Goal: Transaction & Acquisition: Book appointment/travel/reservation

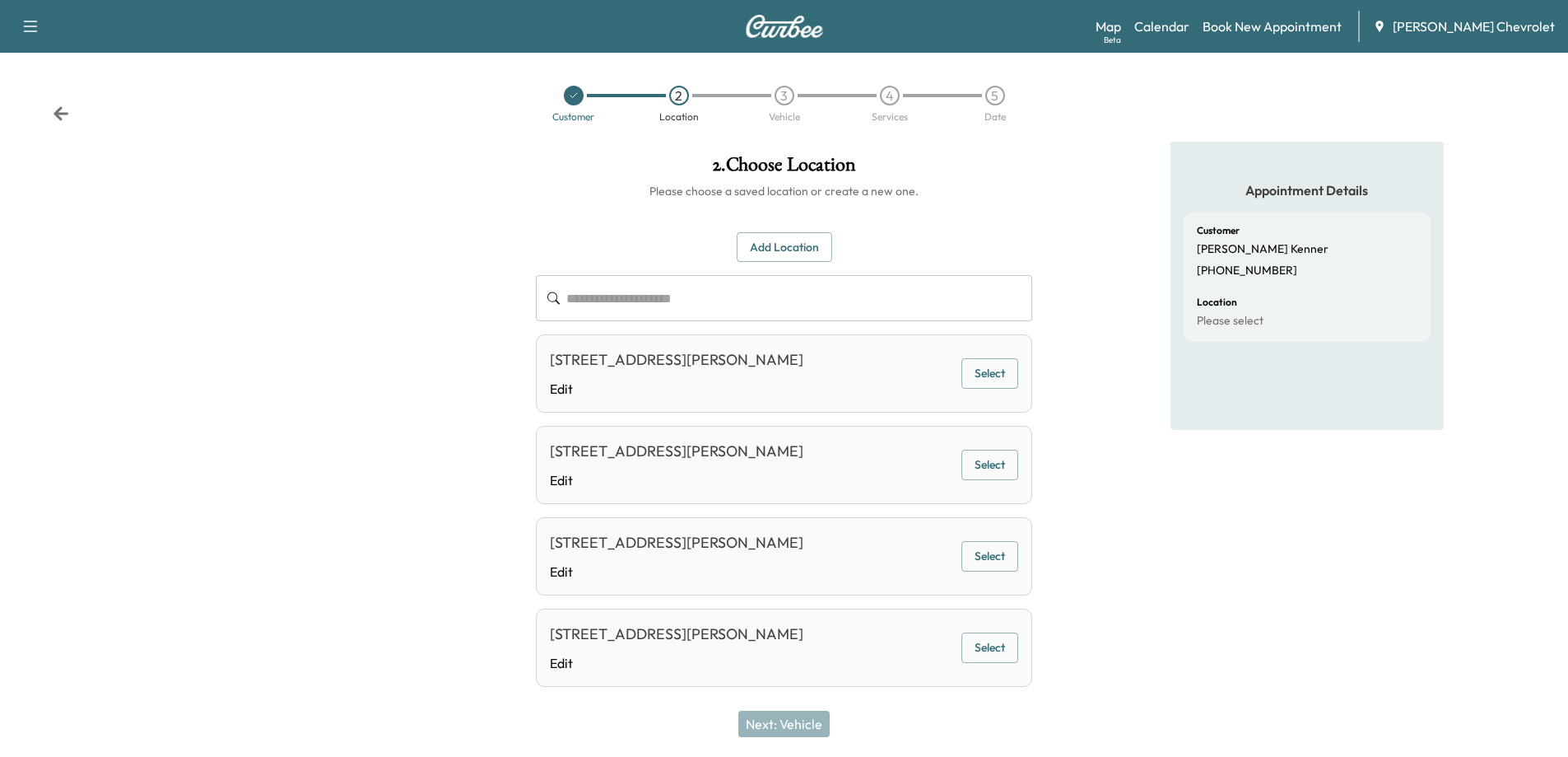
click at [579, 94] on div at bounding box center [574, 95] width 19 height 19
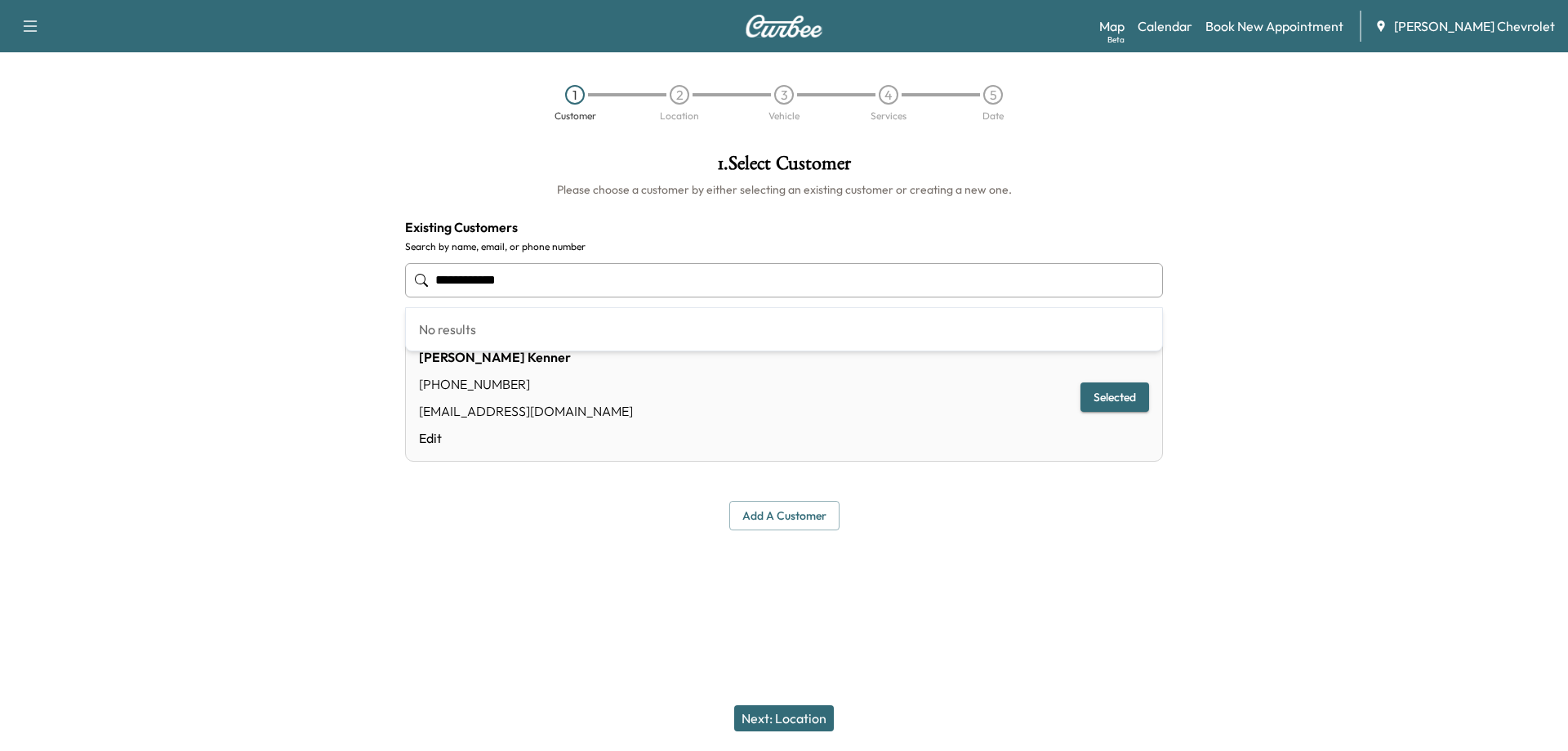
drag, startPoint x: 550, startPoint y: 277, endPoint x: 414, endPoint y: 279, distance: 136.0
click at [414, 279] on div "**********" at bounding box center [784, 280] width 757 height 54
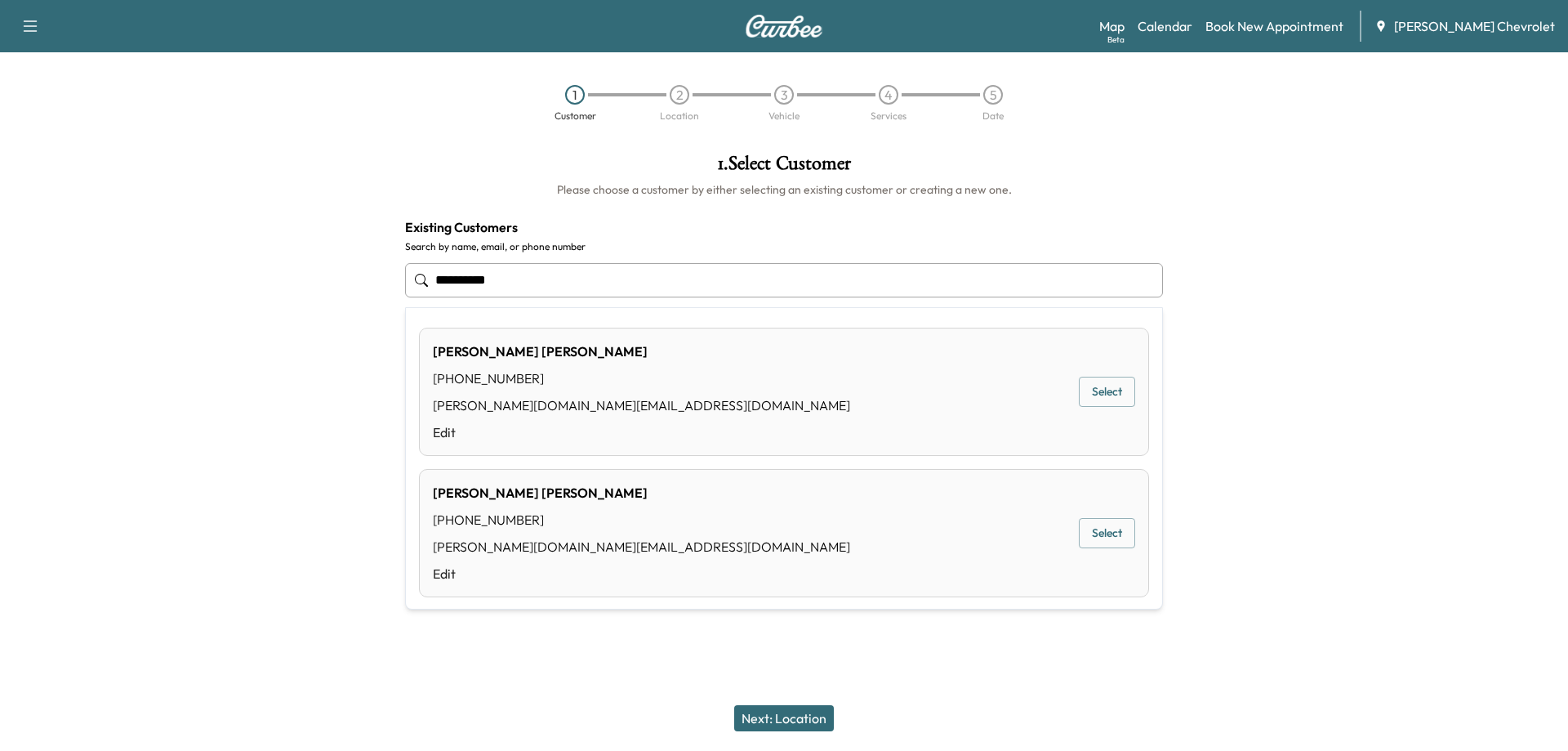
click at [1096, 393] on button "Select" at bounding box center [1107, 391] width 56 height 30
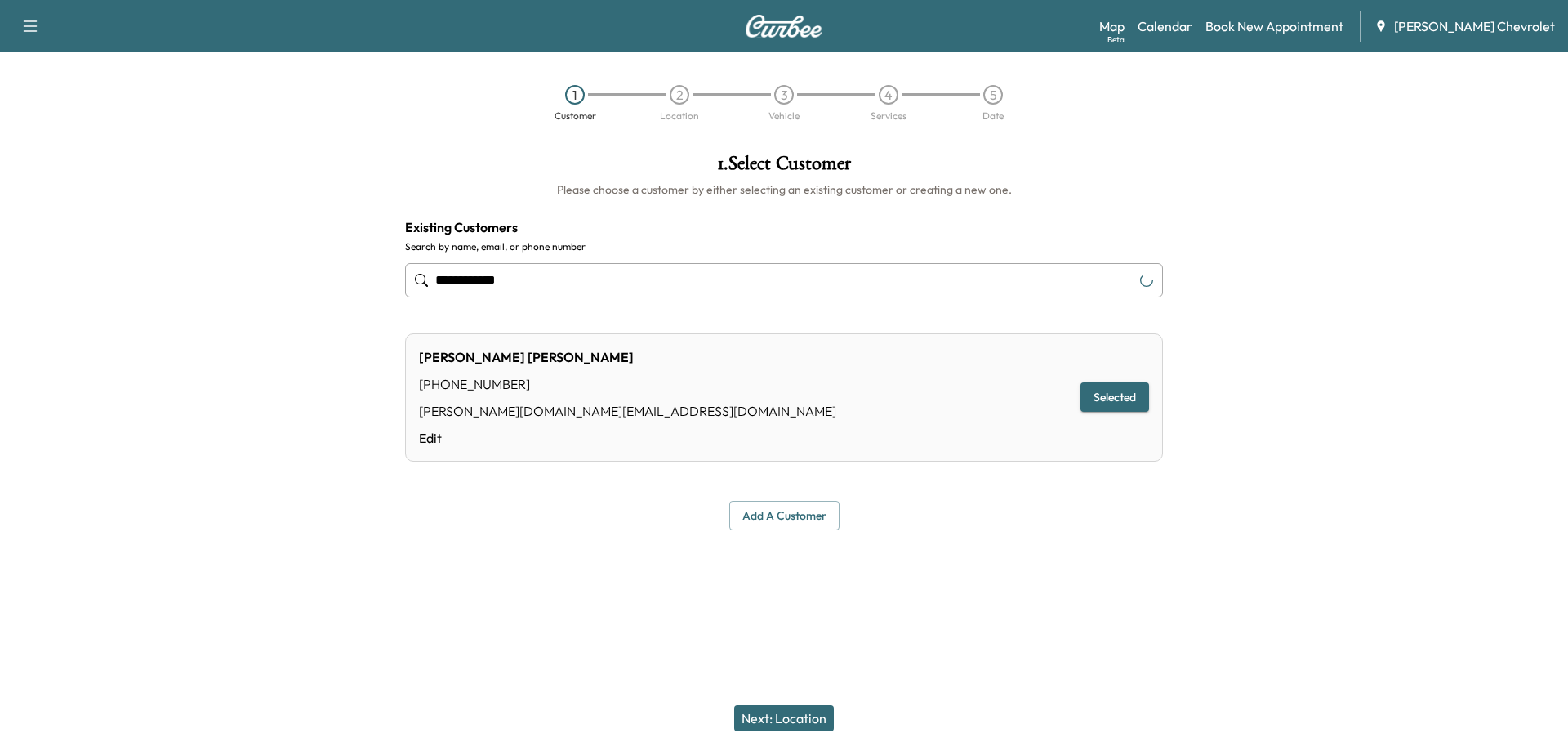
type input "**********"
click at [799, 728] on button "Next: Location" at bounding box center [784, 717] width 99 height 26
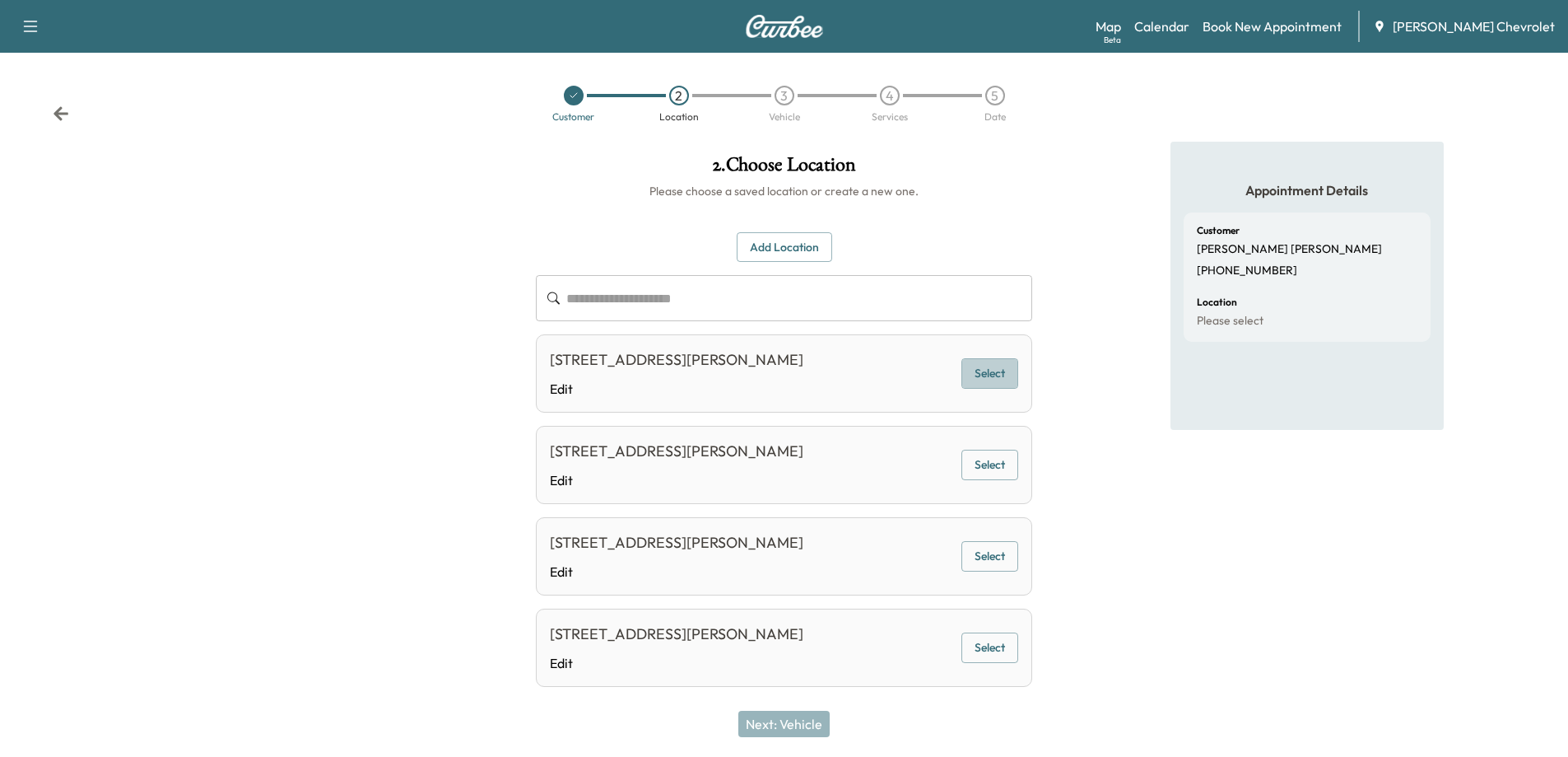
click at [1007, 368] on button "Select" at bounding box center [990, 373] width 56 height 30
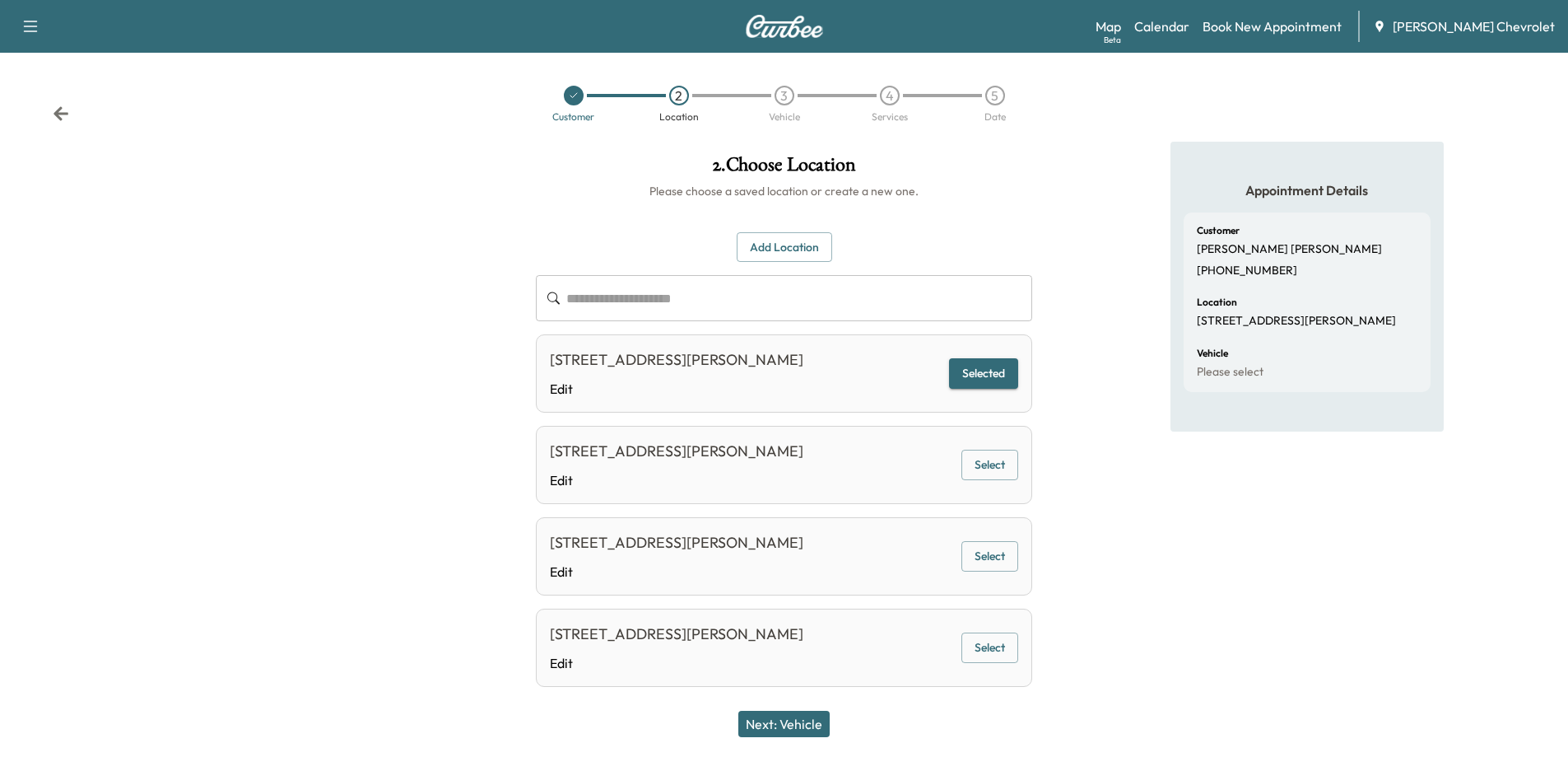
click at [797, 728] on button "Next: Vehicle" at bounding box center [784, 723] width 91 height 26
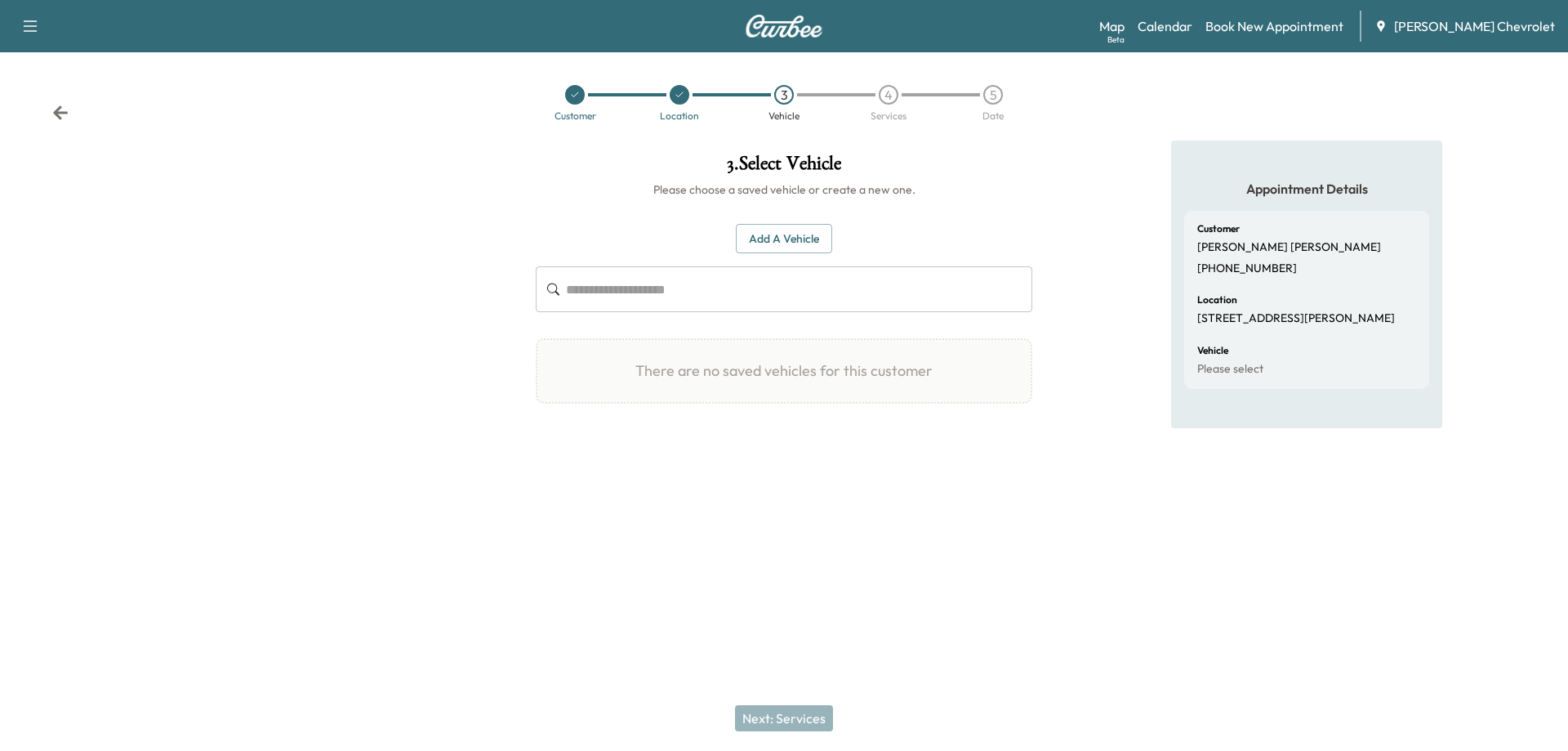
click at [771, 242] on button "Add a Vehicle" at bounding box center [784, 238] width 96 height 30
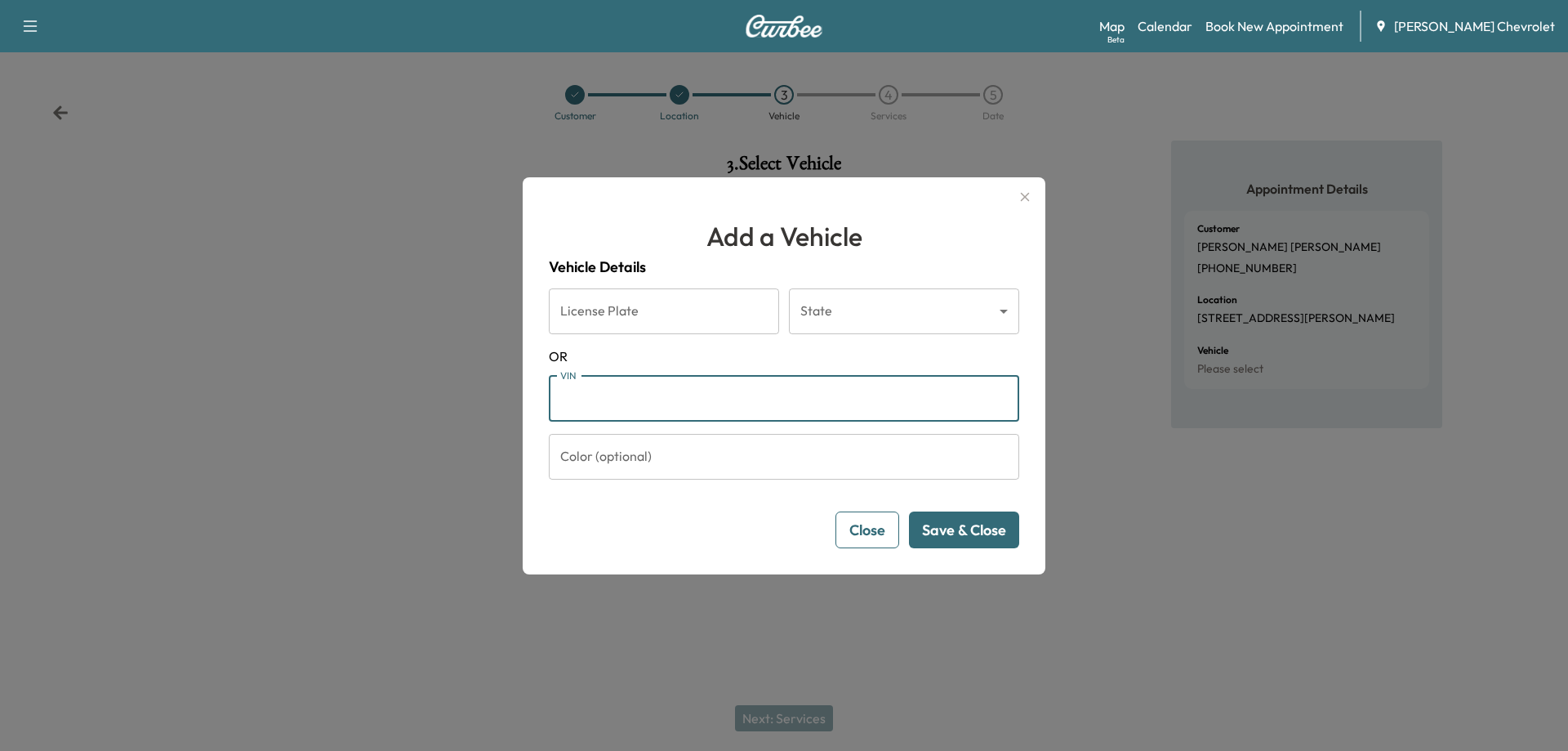
paste input "**********"
type input "**********"
click at [962, 531] on button "Save & Close" at bounding box center [964, 530] width 110 height 37
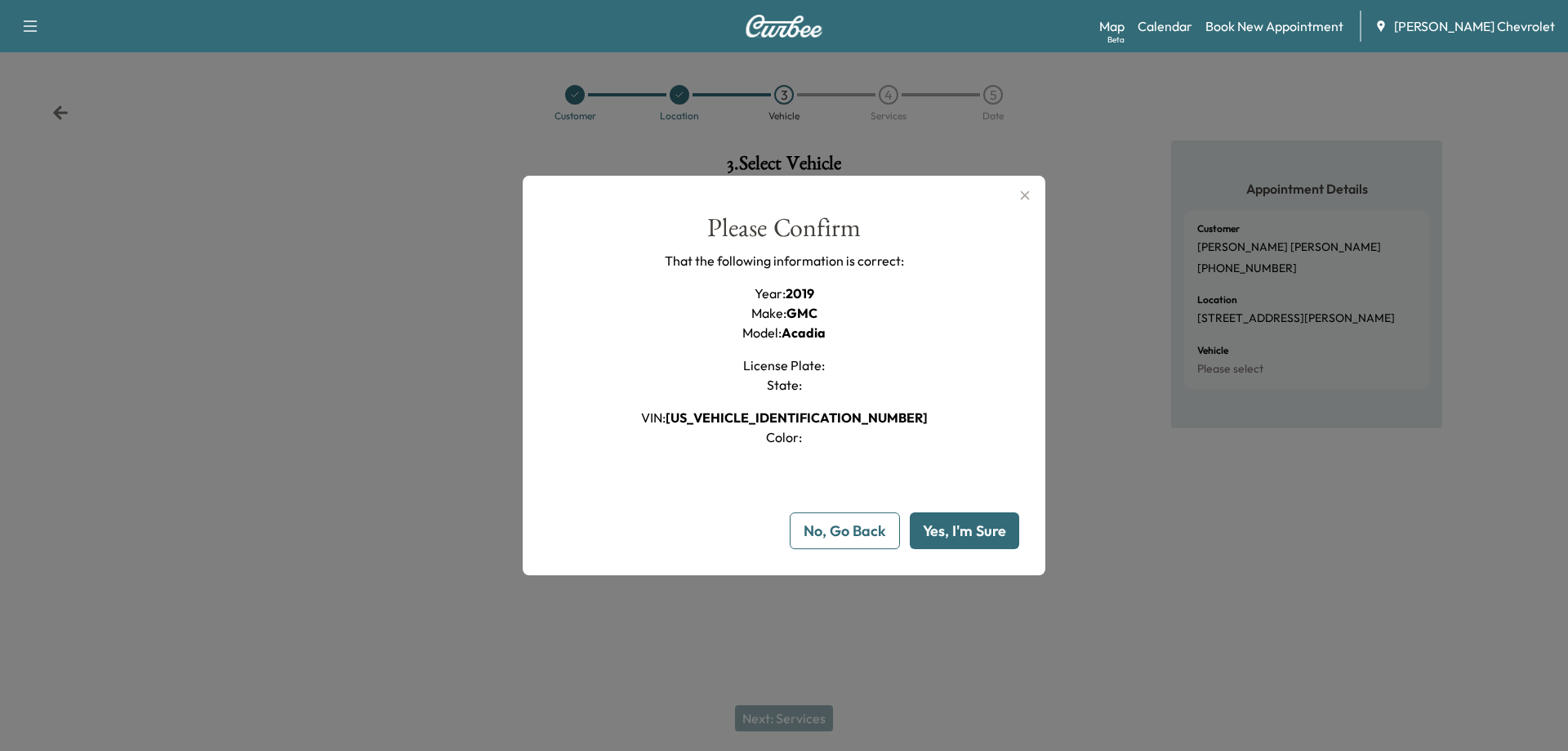
click at [951, 534] on button "Yes, I'm Sure" at bounding box center [964, 531] width 109 height 37
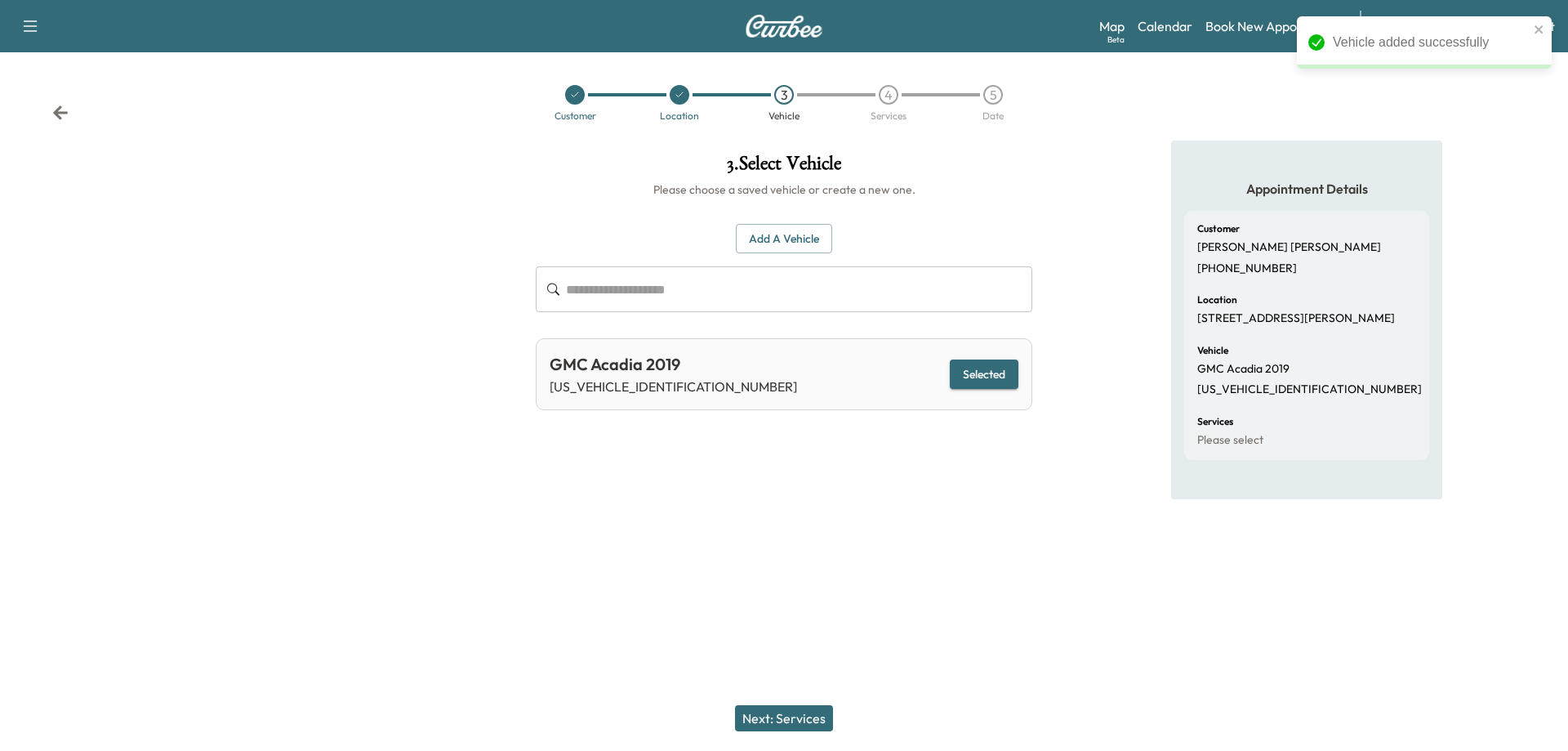
click at [789, 711] on button "Next: Services" at bounding box center [784, 717] width 98 height 26
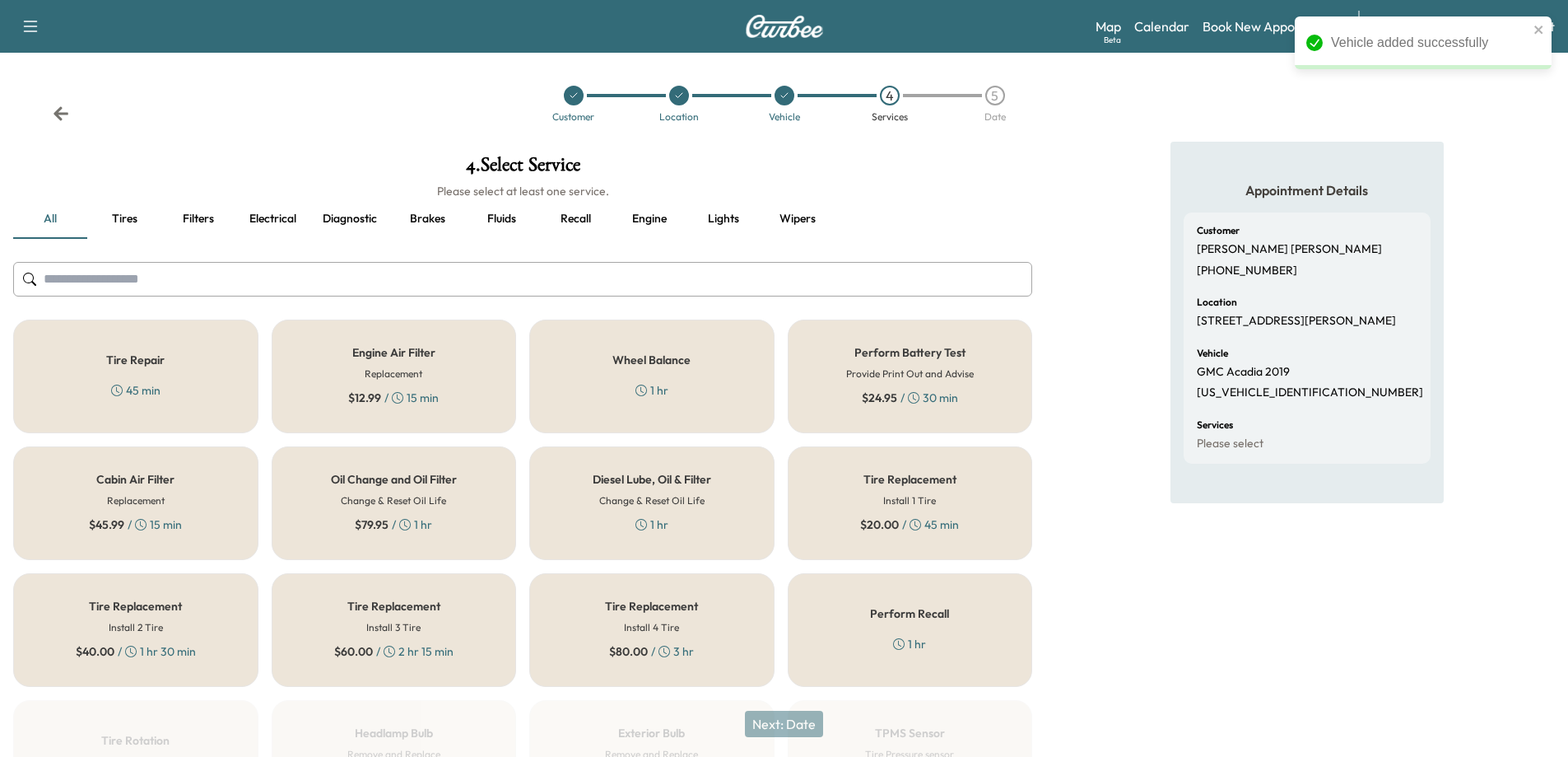
click at [458, 519] on div "Oil Change and Oil Filter Change & Reset Oil Life $ 79.95 / 1 hr" at bounding box center [394, 503] width 245 height 114
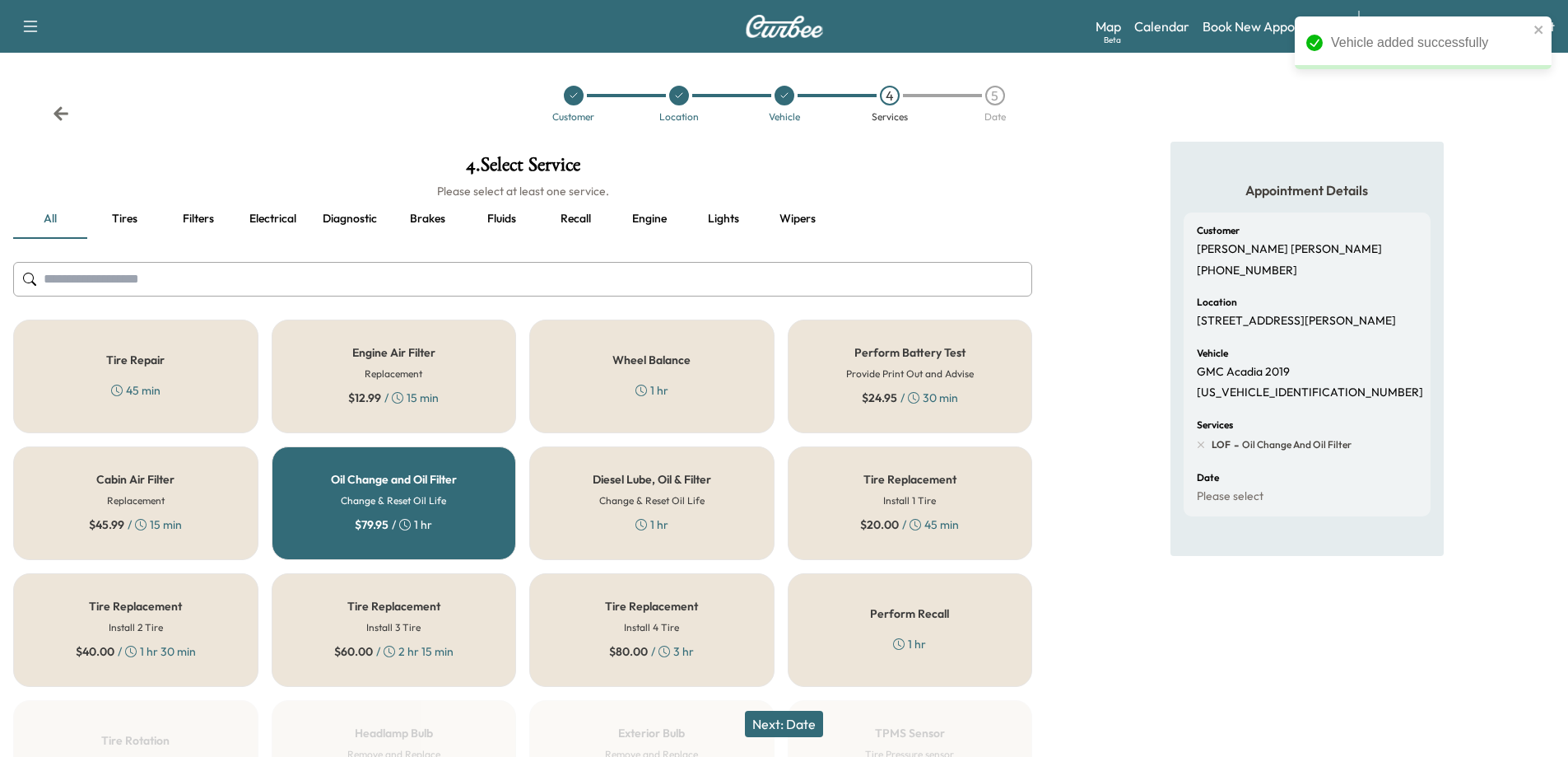
click at [793, 726] on button "Next: Date" at bounding box center [784, 723] width 78 height 26
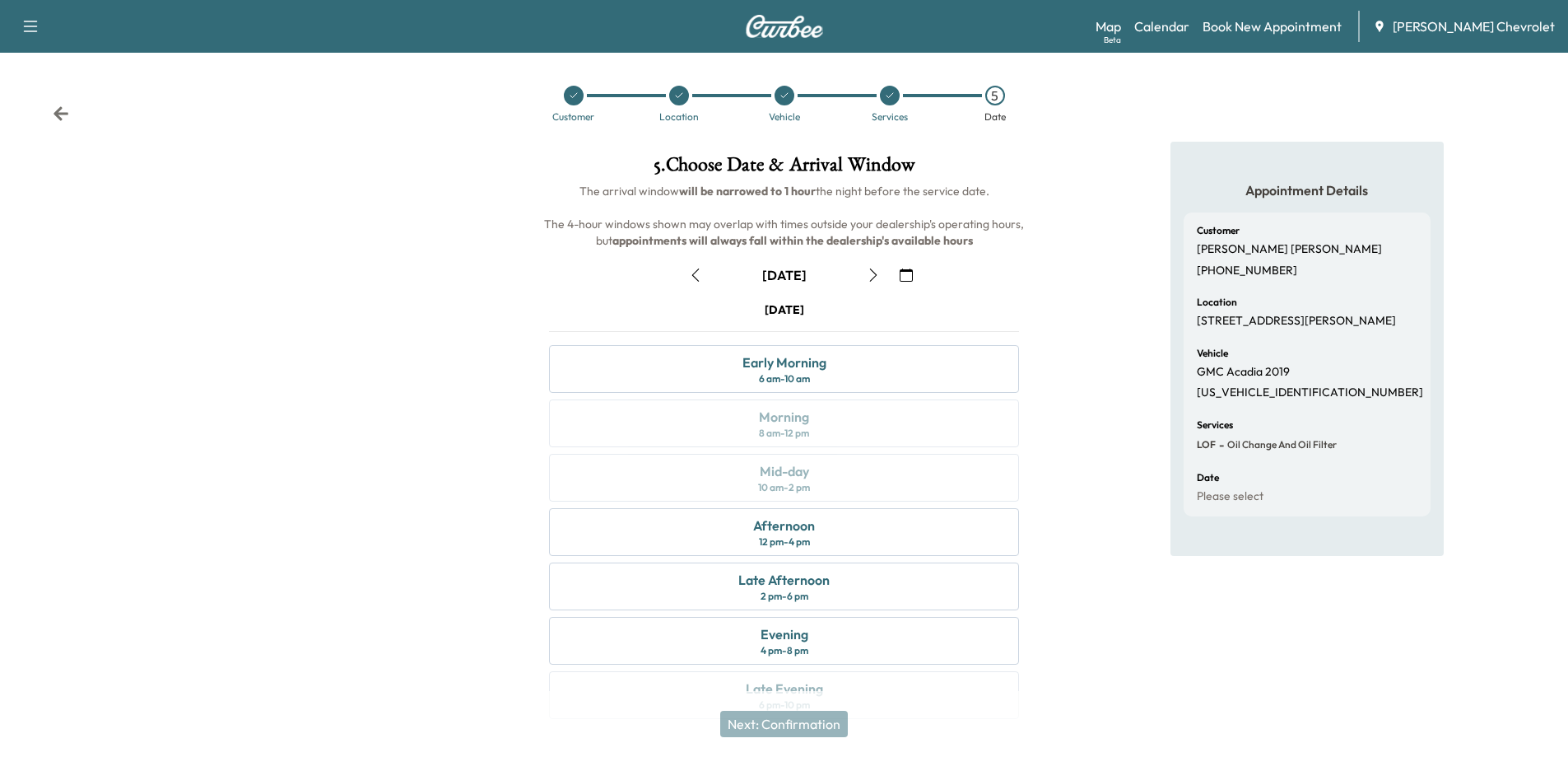
click at [875, 277] on icon "button" at bounding box center [873, 275] width 14 height 14
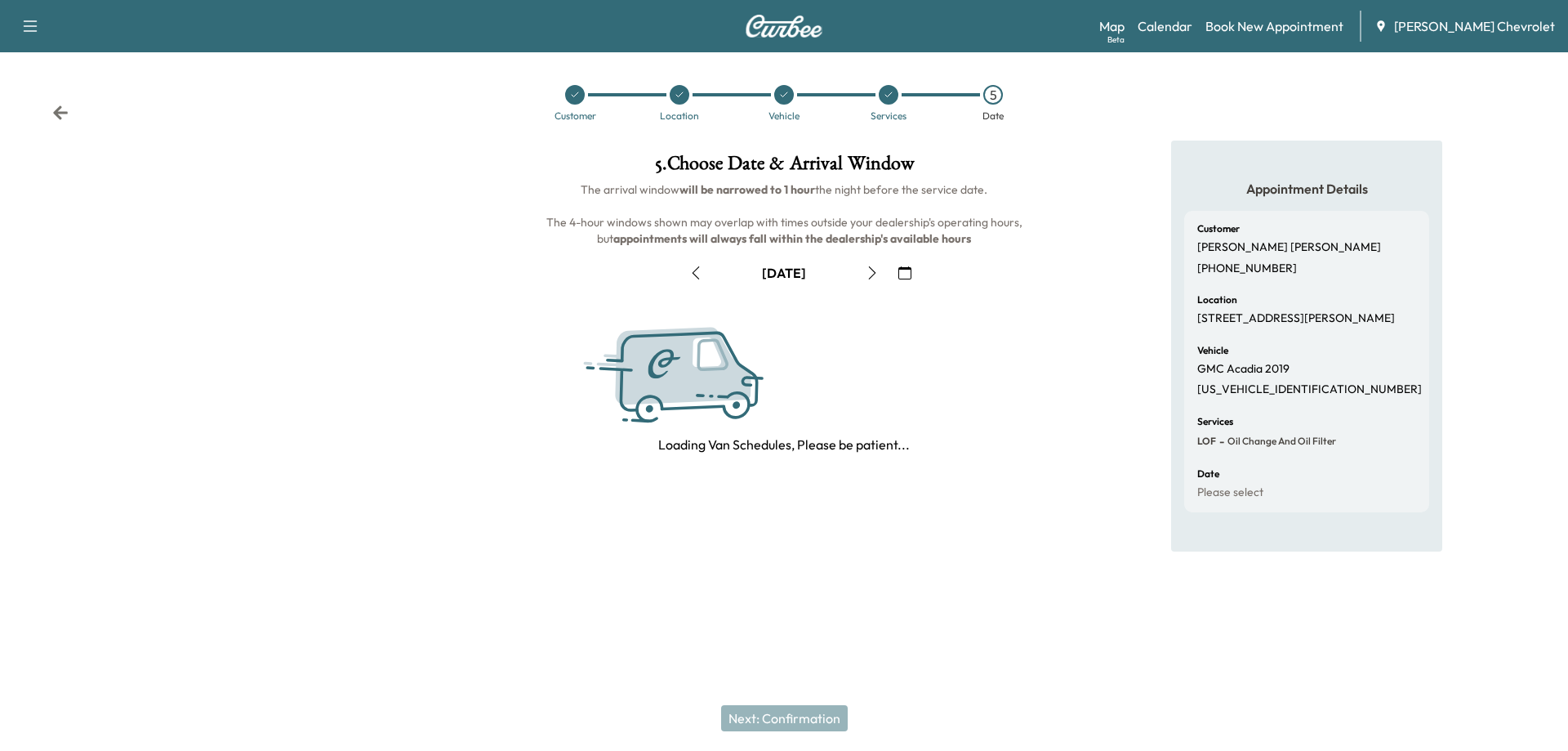
click at [868, 275] on icon "button" at bounding box center [872, 273] width 14 height 14
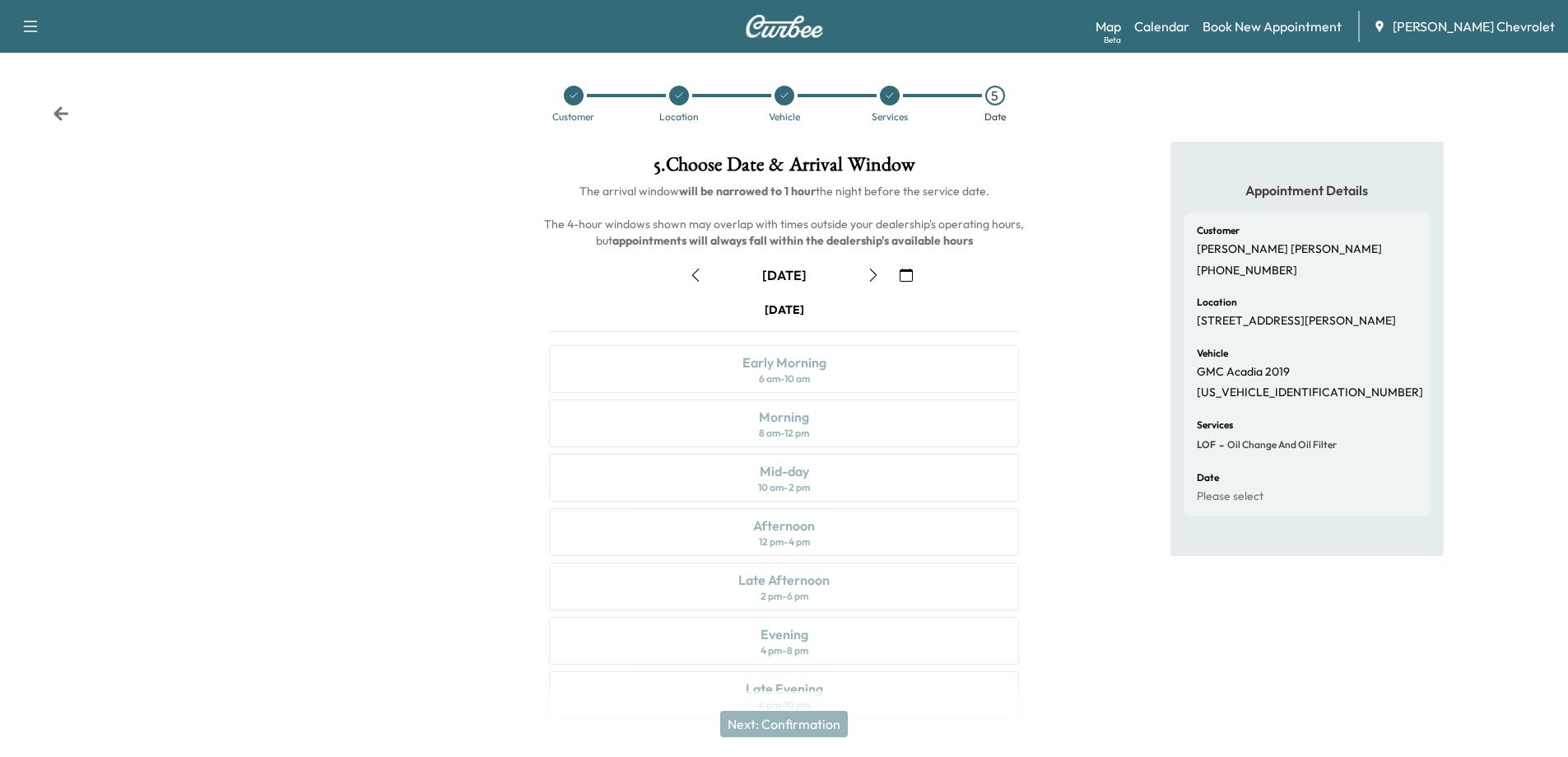
click at [876, 277] on icon "button" at bounding box center [873, 275] width 14 height 14
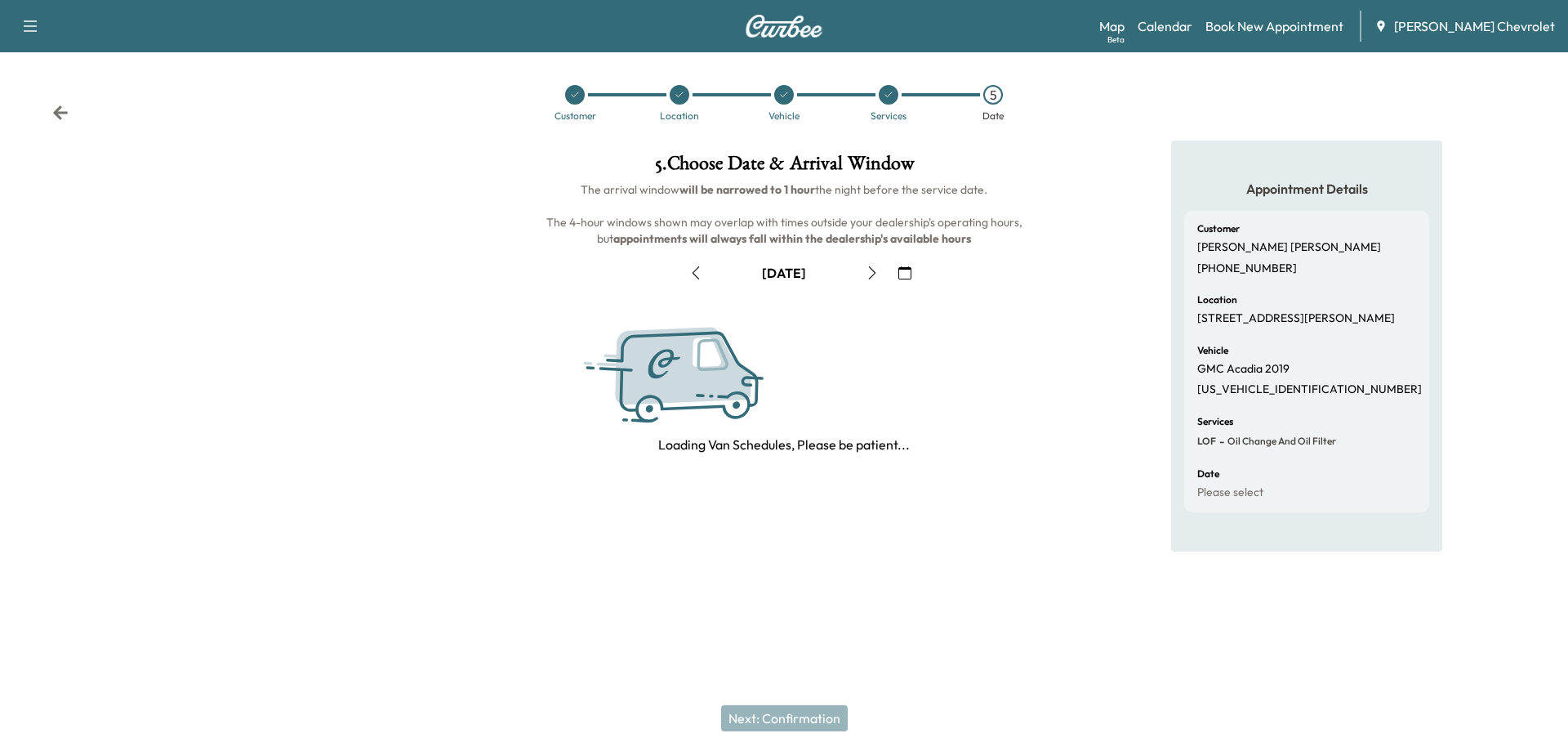
click at [869, 275] on icon "button" at bounding box center [872, 273] width 14 height 14
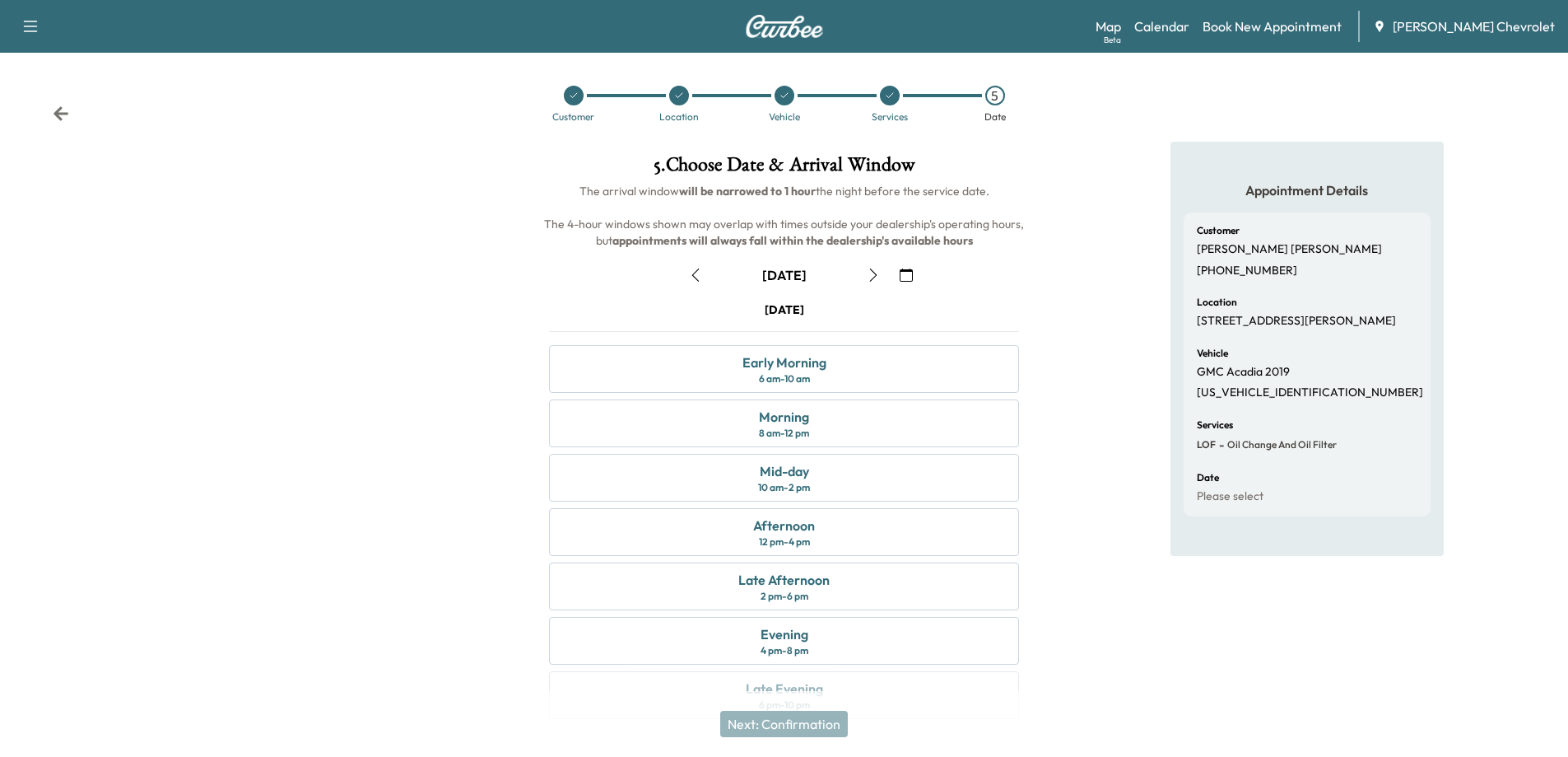
click at [876, 277] on icon "button" at bounding box center [873, 275] width 14 height 14
click at [873, 277] on icon "button" at bounding box center [873, 275] width 8 height 14
click at [876, 277] on icon "button" at bounding box center [880, 275] width 8 height 14
click at [873, 277] on icon "button" at bounding box center [873, 275] width 8 height 14
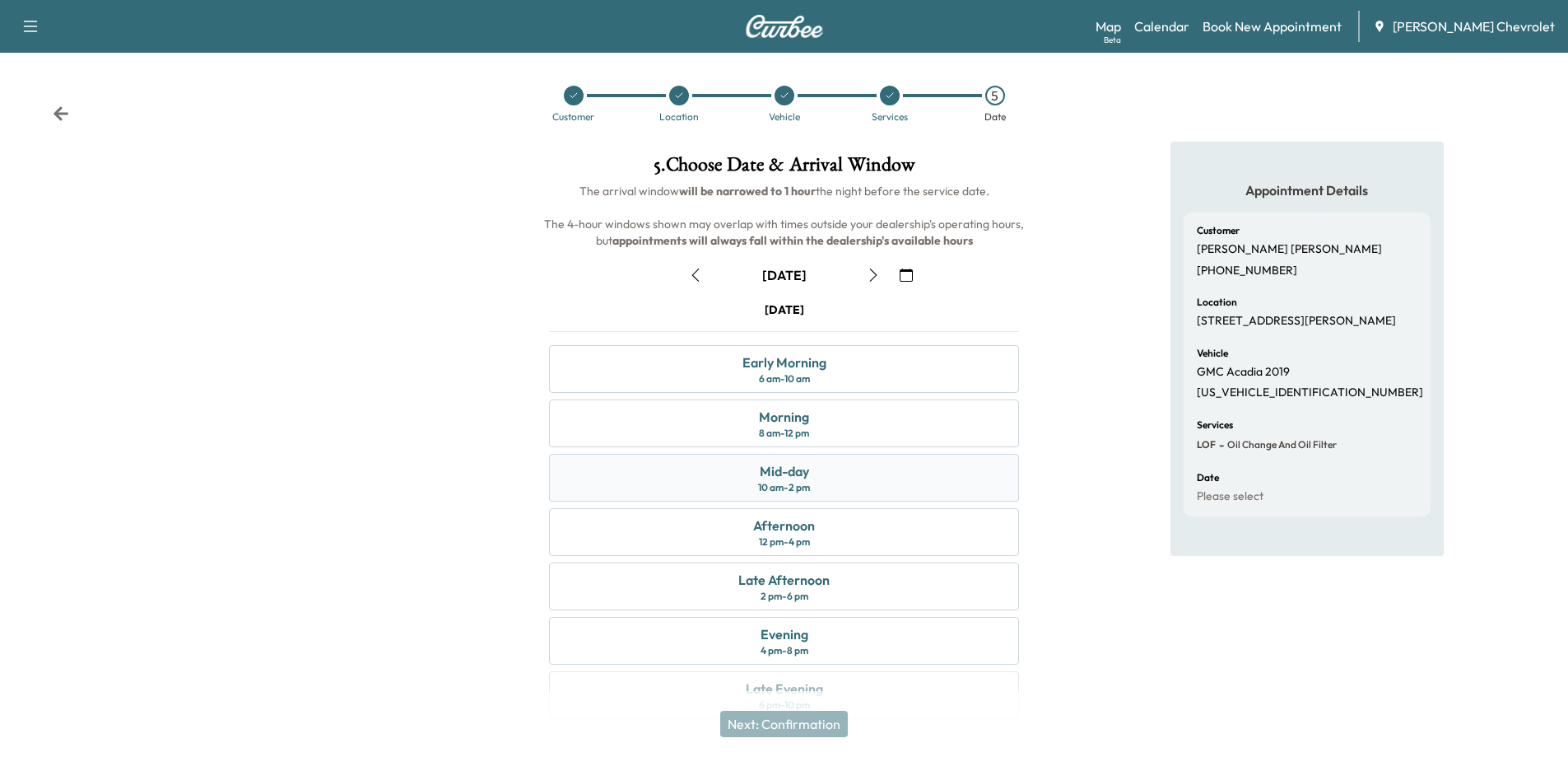
click at [866, 485] on div "Mid-day 10 am - 2 pm" at bounding box center [784, 477] width 470 height 48
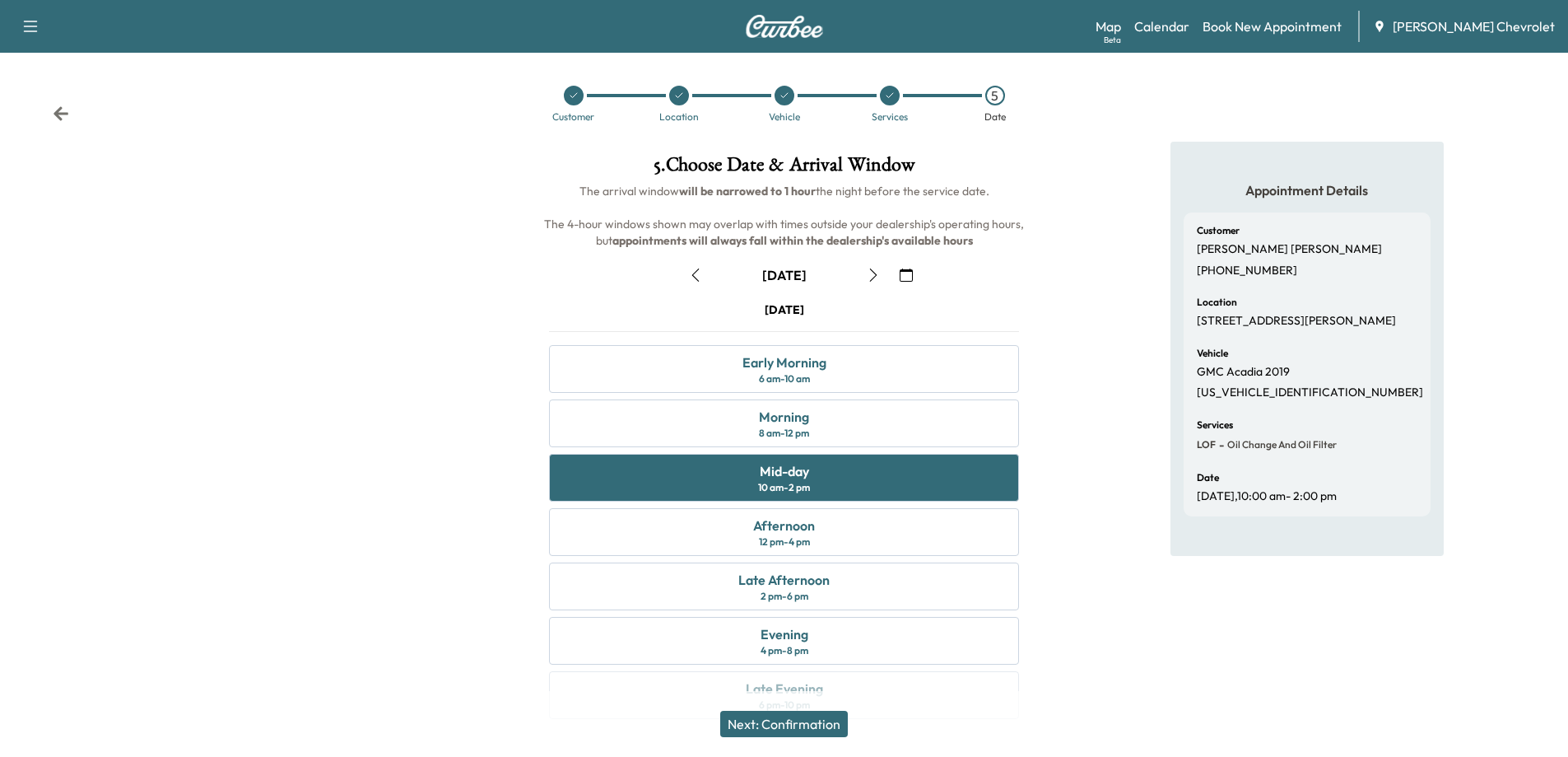
click at [815, 716] on button "Next: Confirmation" at bounding box center [784, 723] width 127 height 26
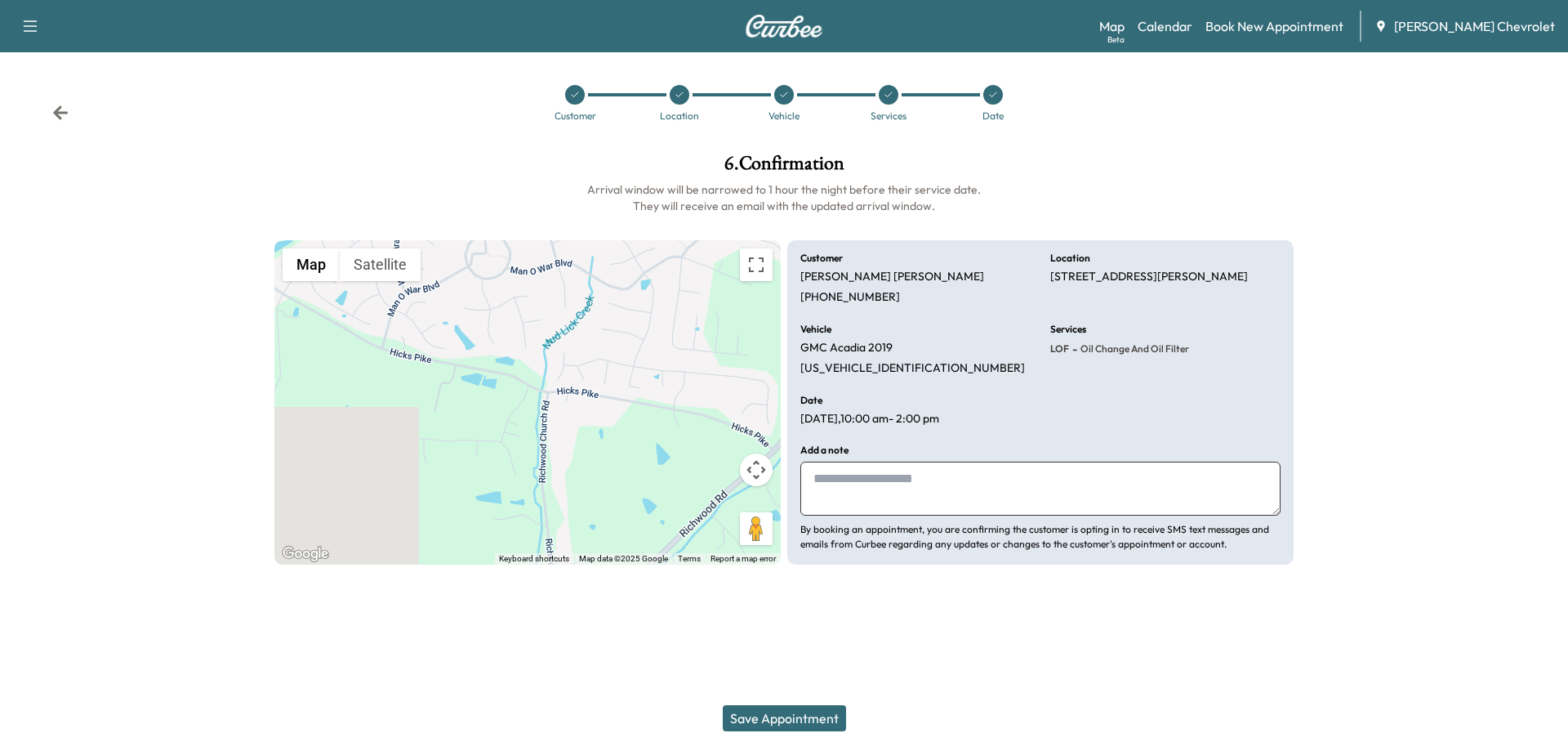
click at [880, 486] on textarea at bounding box center [1040, 488] width 481 height 54
click at [790, 720] on button "Save Appointment" at bounding box center [784, 717] width 124 height 26
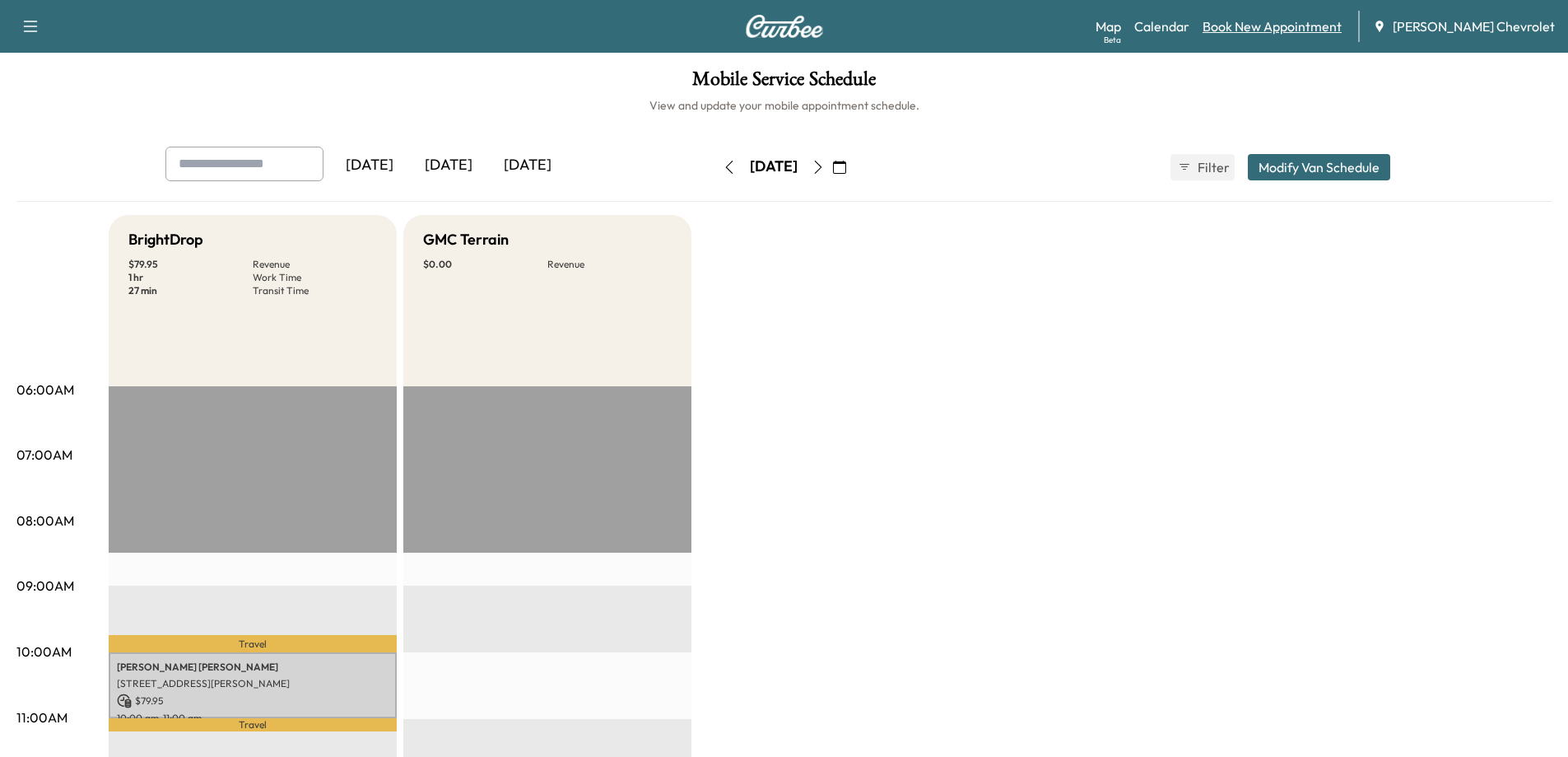
click at [1295, 24] on link "Book New Appointment" at bounding box center [1272, 26] width 139 height 19
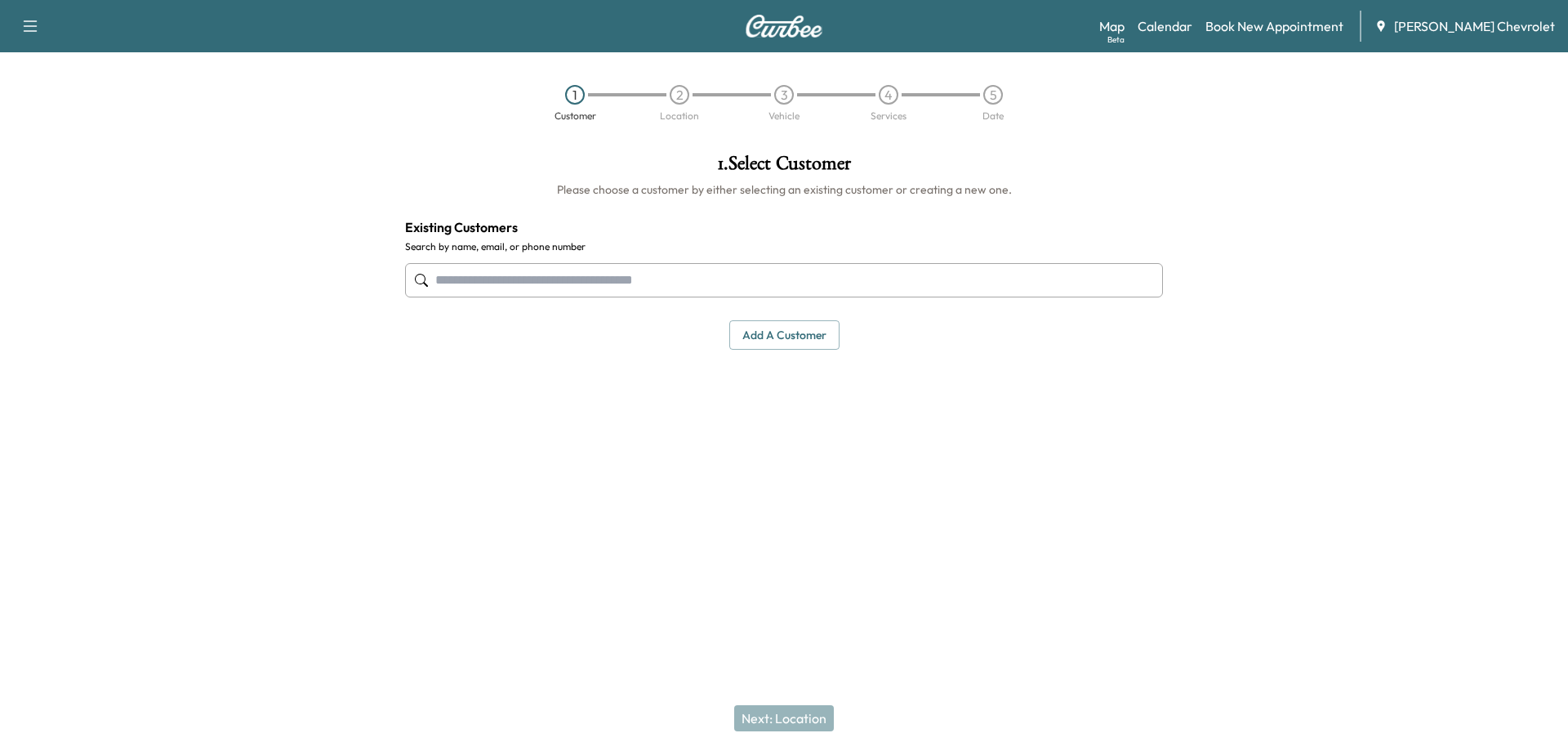
click at [780, 291] on input "text" at bounding box center [784, 281] width 757 height 35
click at [523, 285] on input "text" at bounding box center [784, 281] width 757 height 35
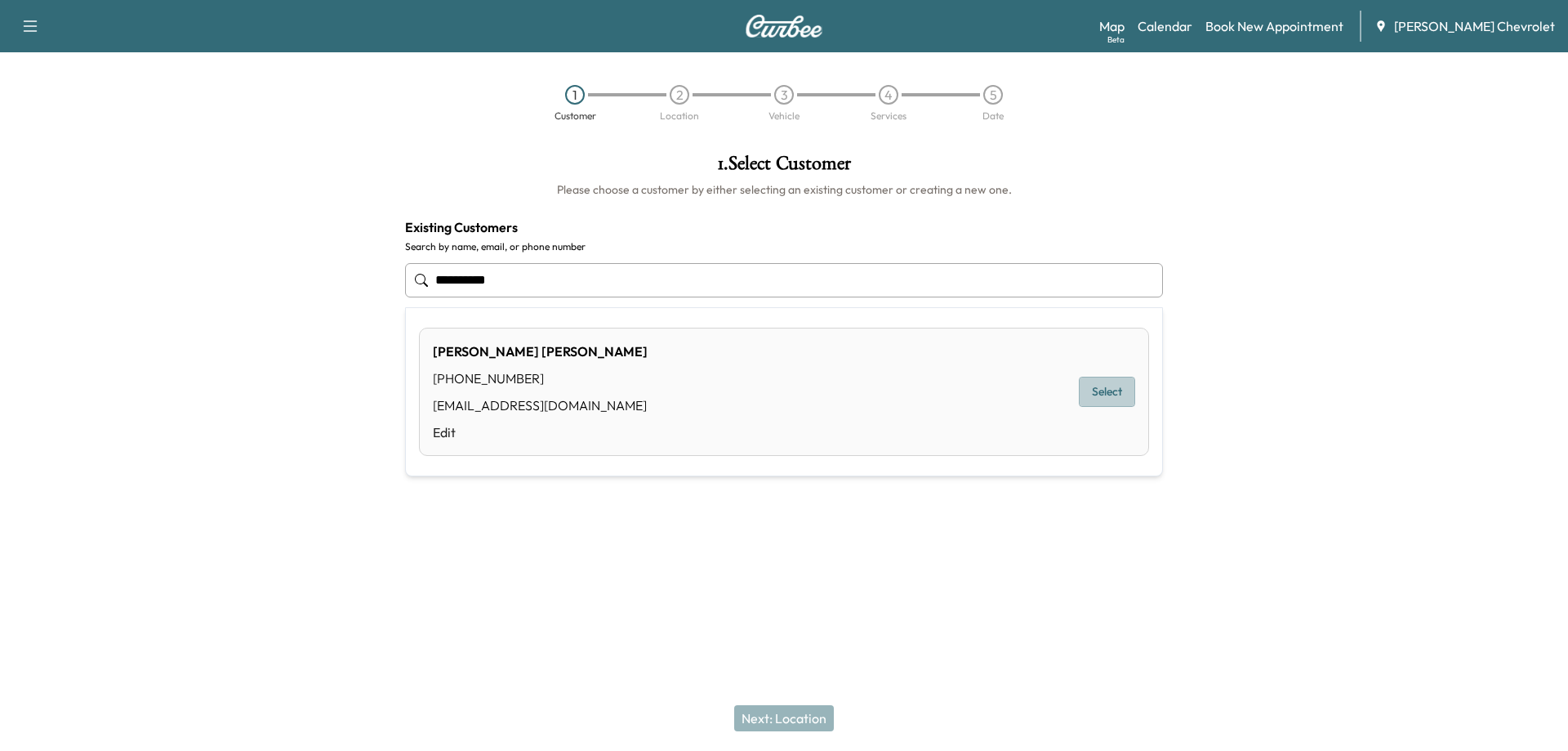
click at [1118, 397] on button "Select" at bounding box center [1107, 391] width 56 height 30
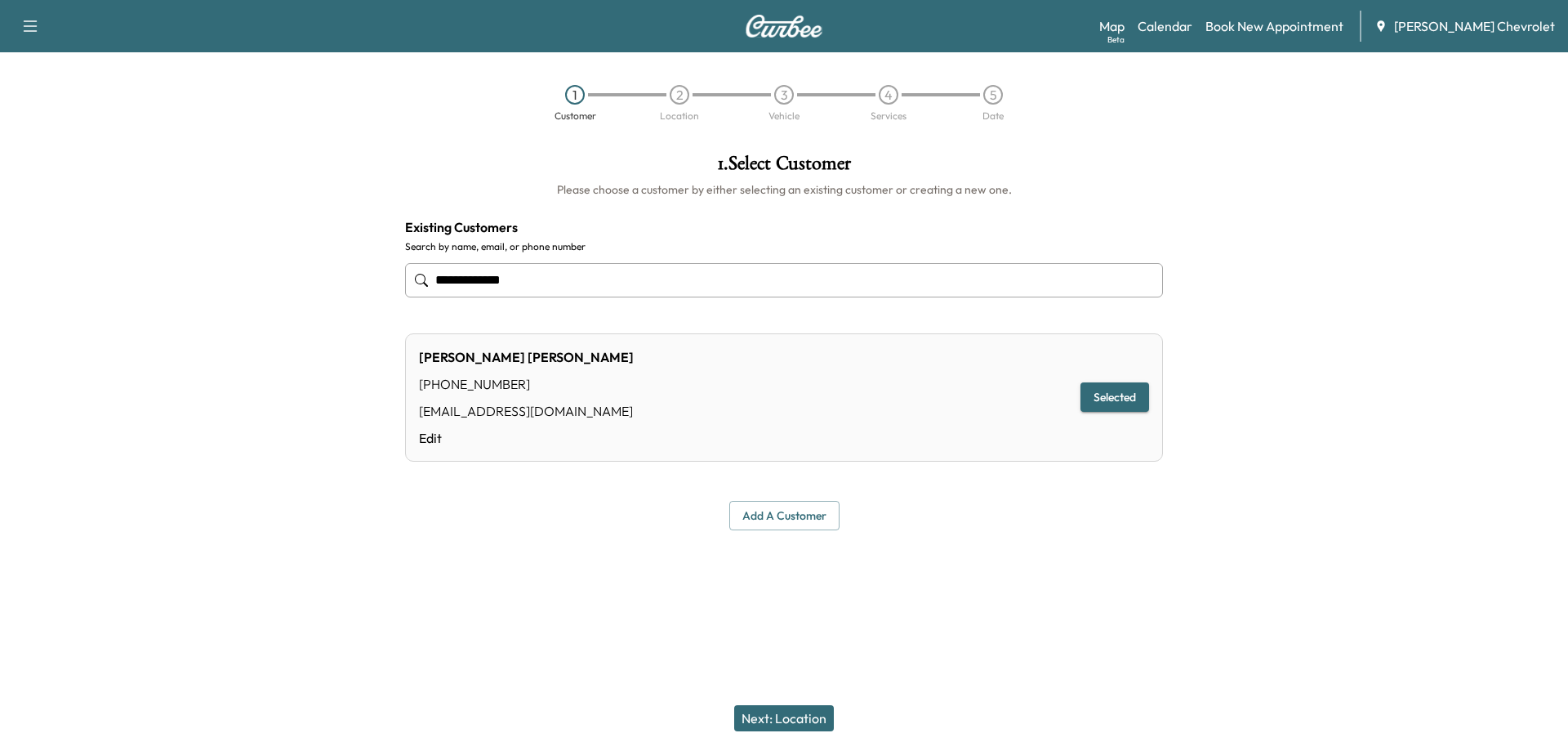
type input "**********"
click at [805, 719] on button "Next: Location" at bounding box center [784, 717] width 99 height 26
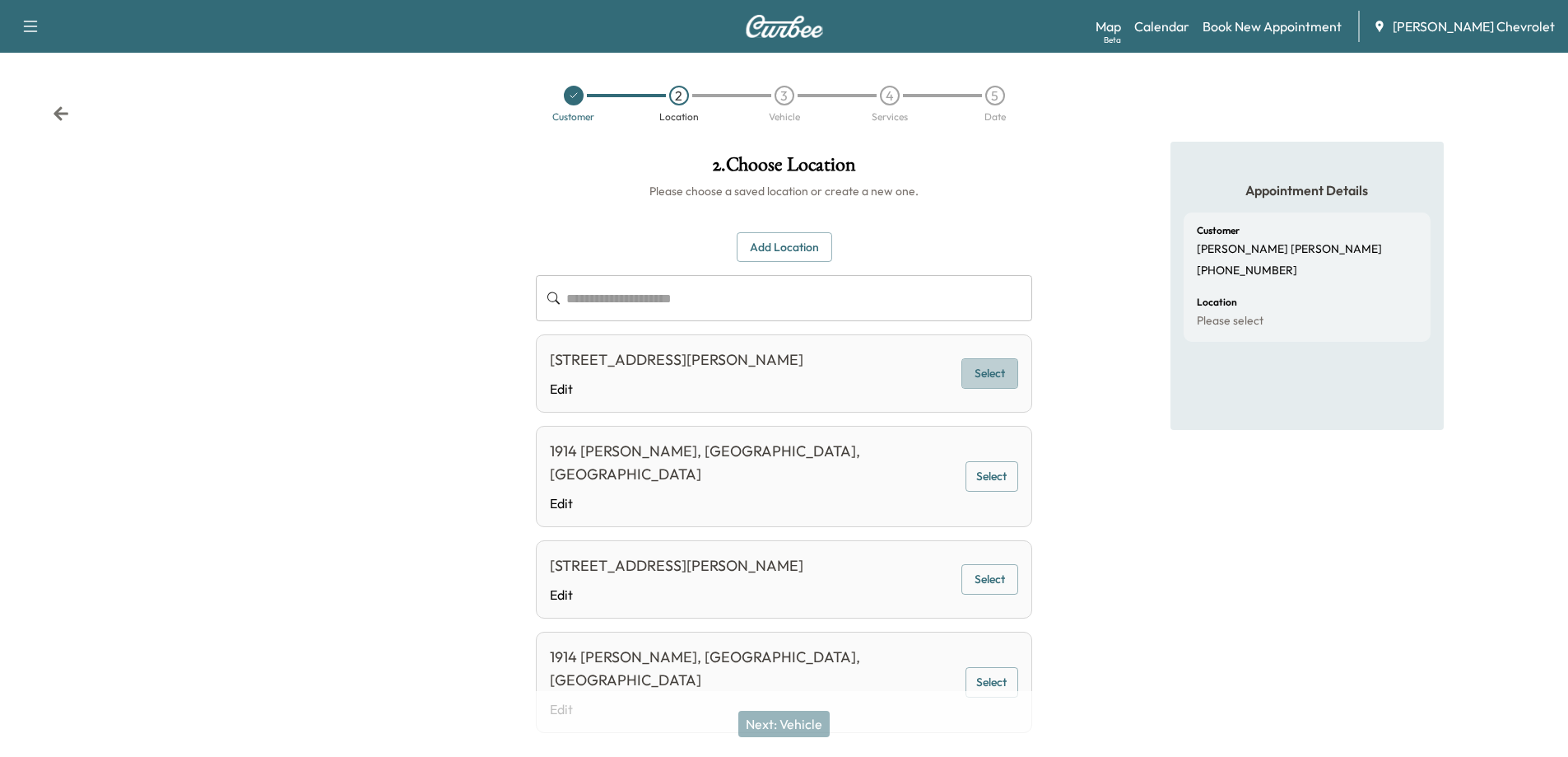
click at [988, 373] on button "Select" at bounding box center [990, 373] width 56 height 30
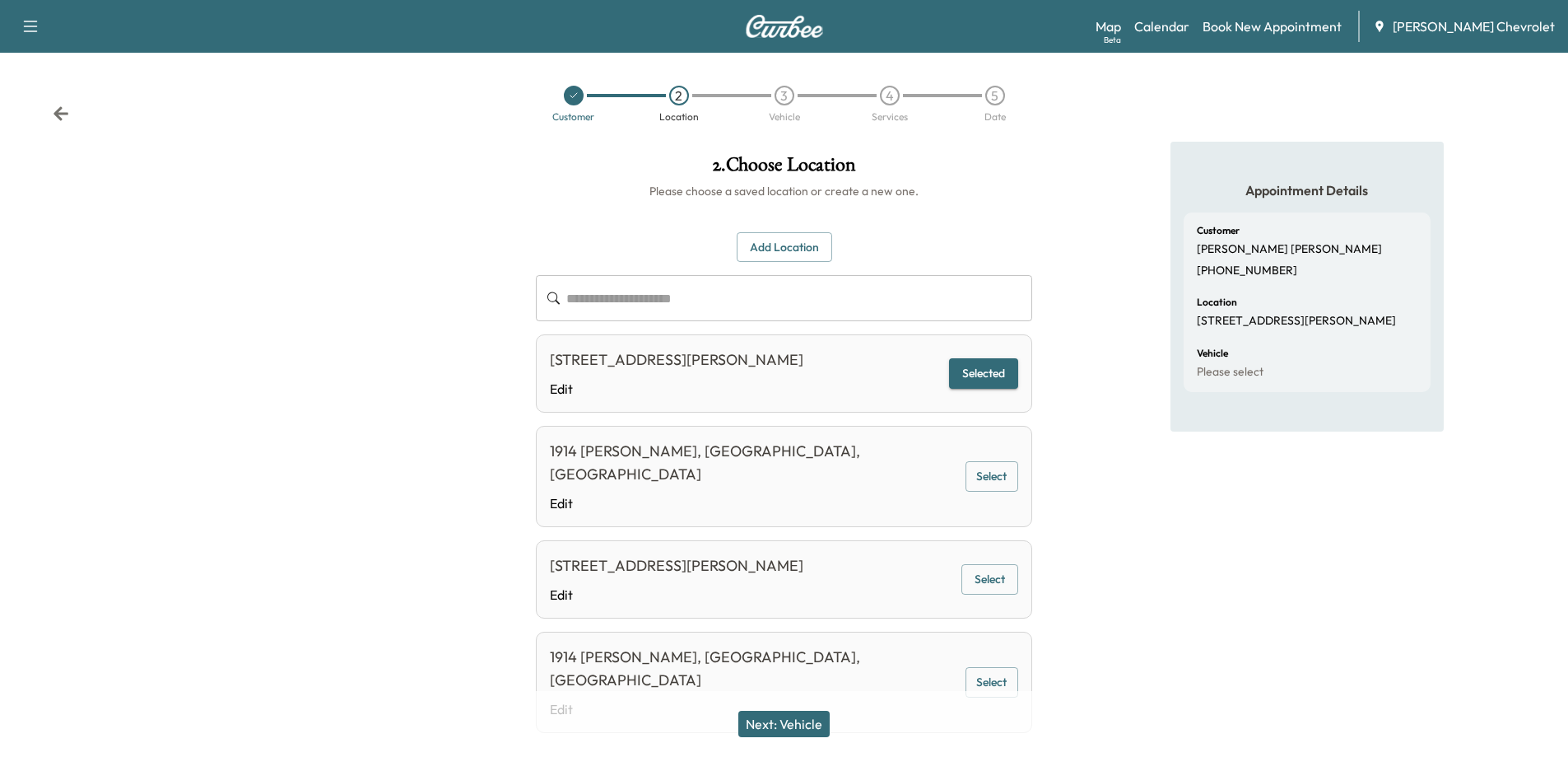
click at [805, 731] on button "Next: Vehicle" at bounding box center [784, 723] width 91 height 26
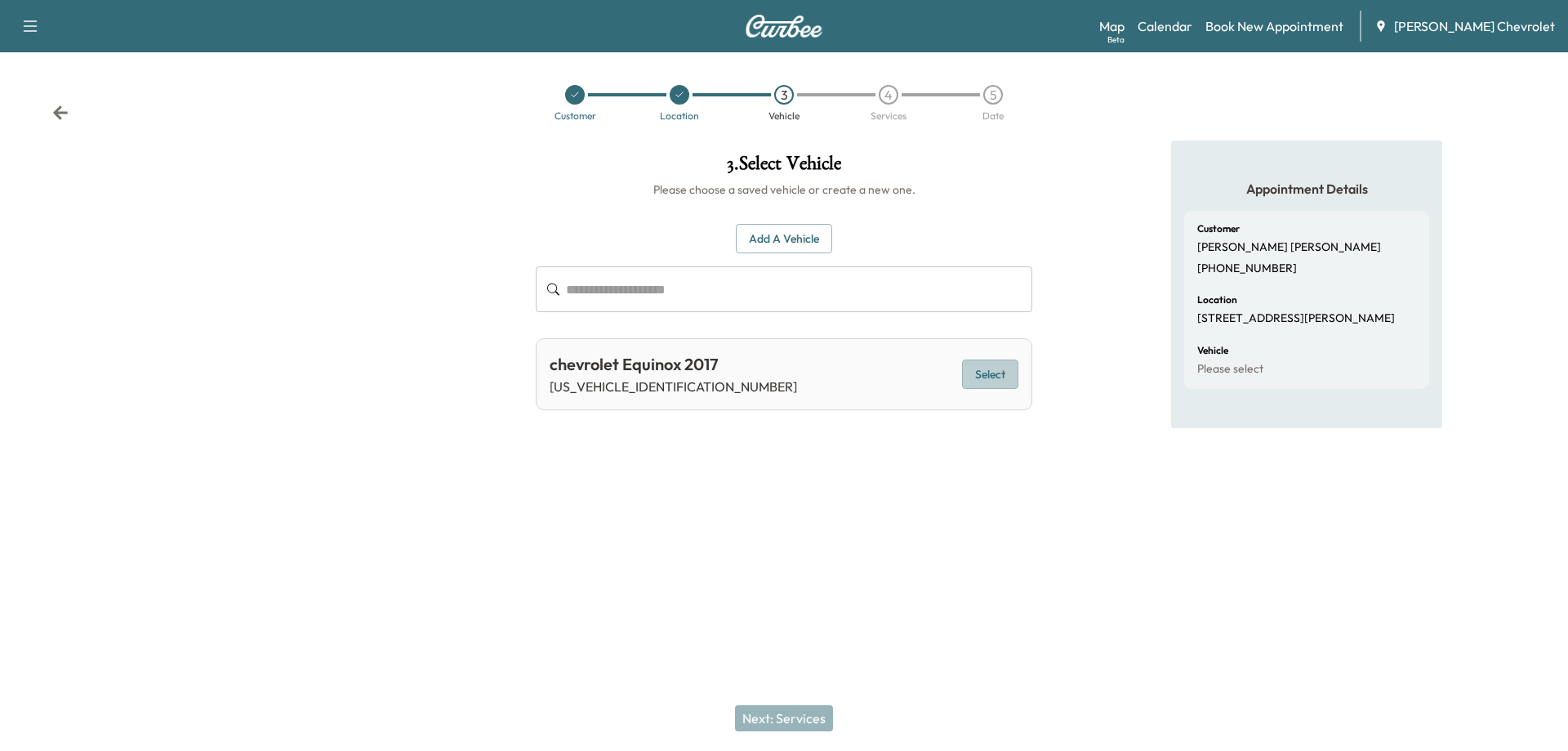
click at [980, 372] on button "Select" at bounding box center [990, 374] width 56 height 30
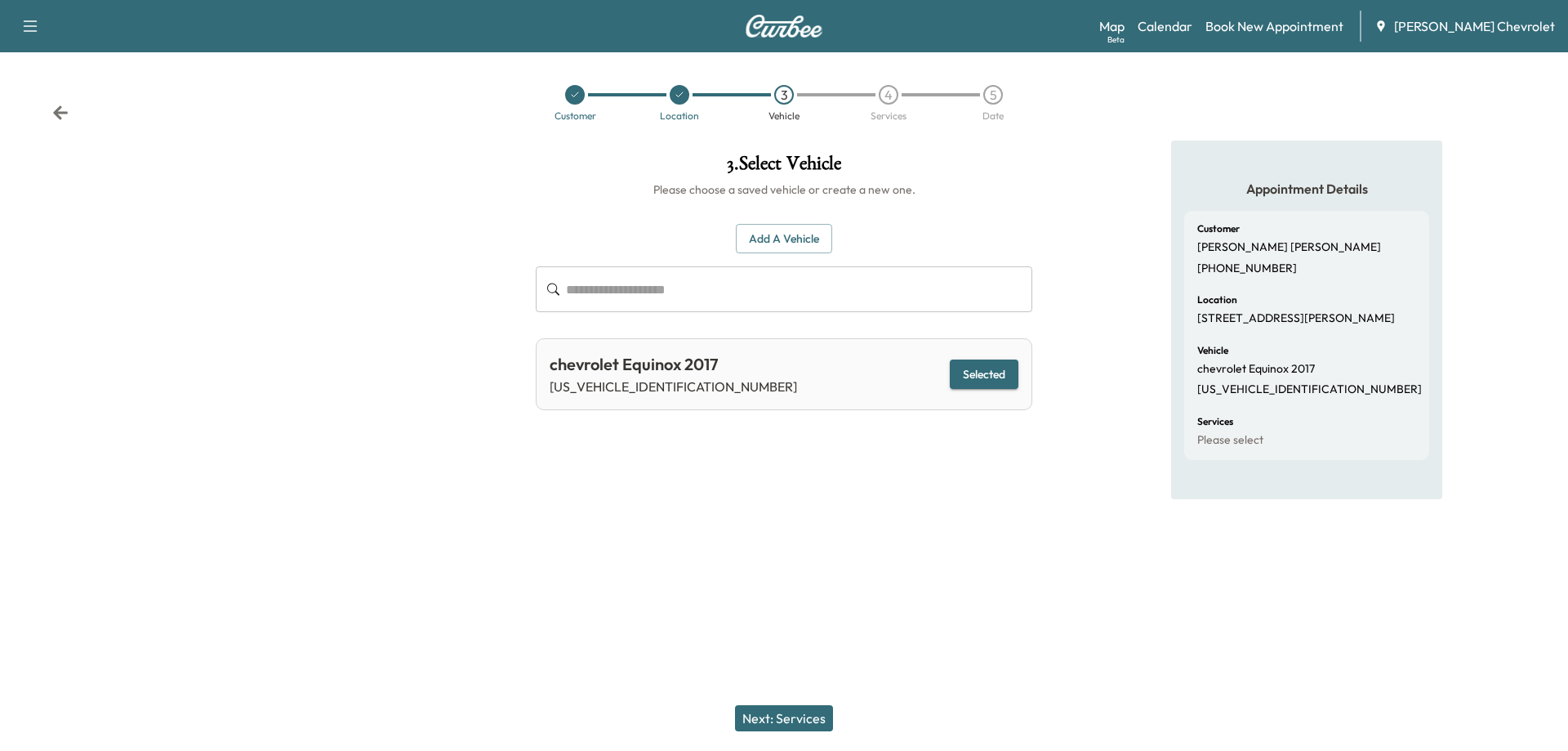
click at [771, 715] on button "Next: Services" at bounding box center [784, 717] width 98 height 26
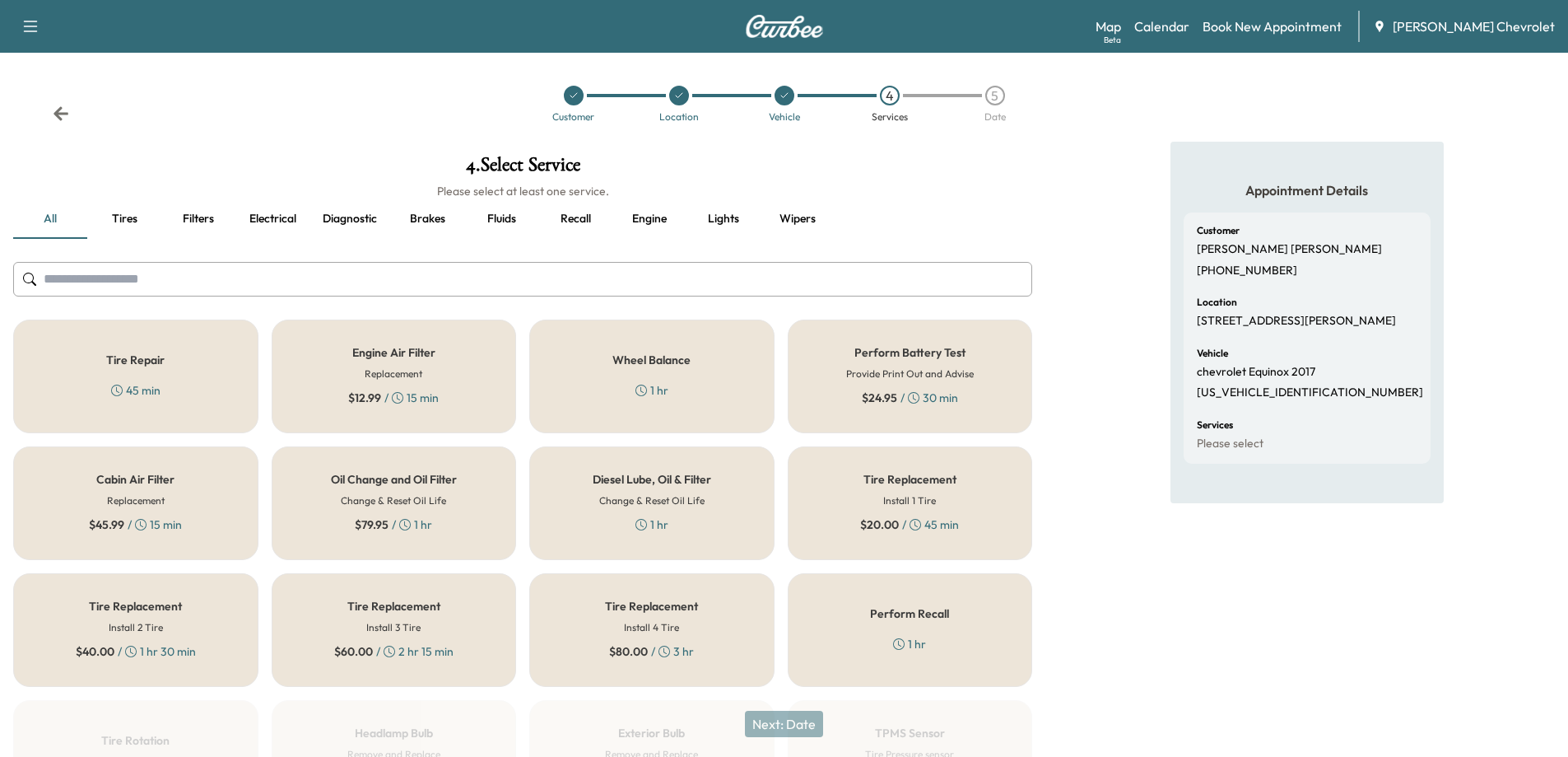
drag, startPoint x: 424, startPoint y: 537, endPoint x: 480, endPoint y: 577, distance: 68.8
click at [423, 537] on div "Oil Change and Oil Filter Change & Reset Oil Life $ 79.95 / 1 hr" at bounding box center [394, 503] width 245 height 114
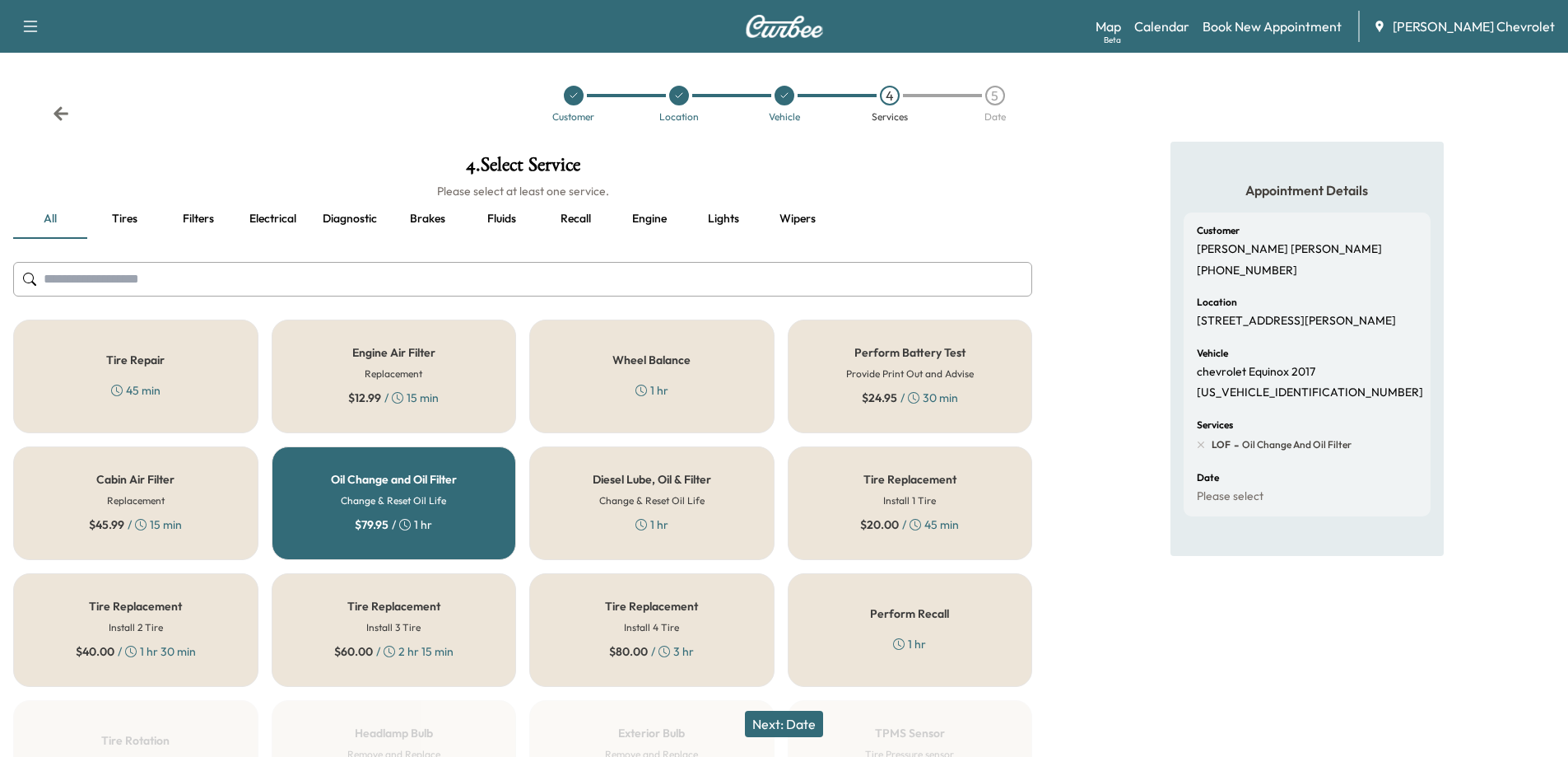
click at [798, 727] on button "Next: Date" at bounding box center [784, 723] width 78 height 26
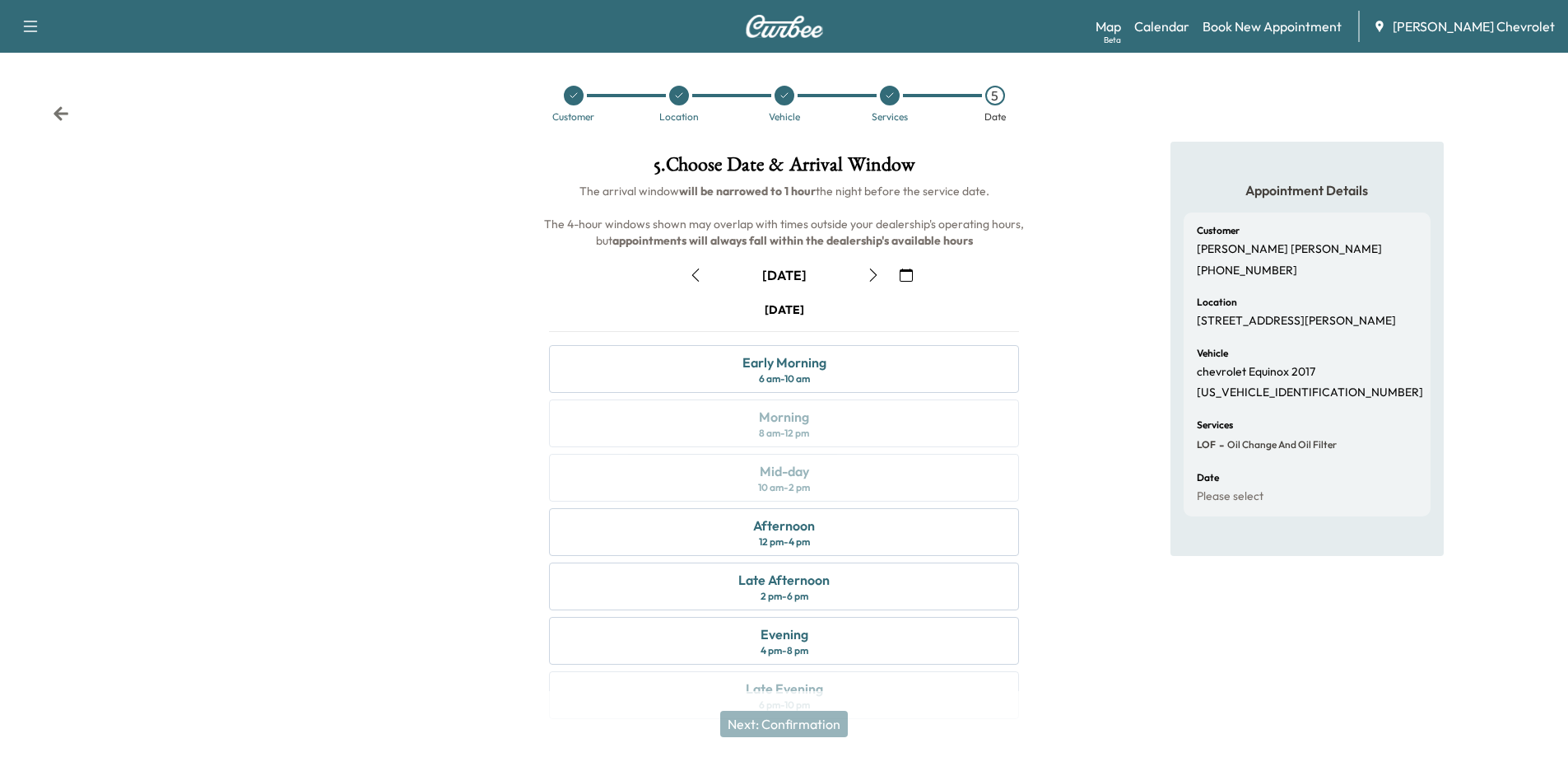
click at [868, 276] on icon "button" at bounding box center [873, 275] width 14 height 14
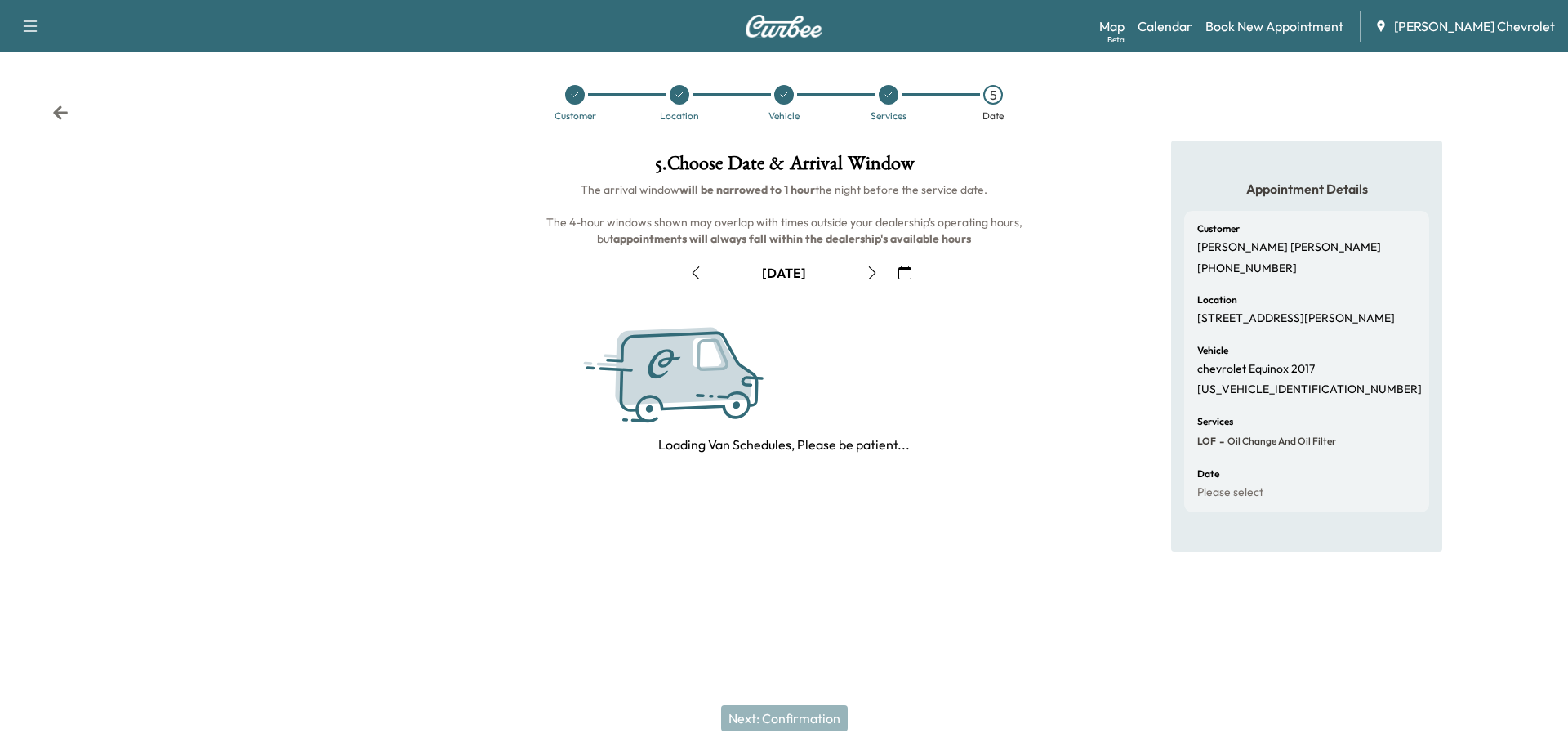
click at [861, 274] on button "button" at bounding box center [872, 272] width 28 height 26
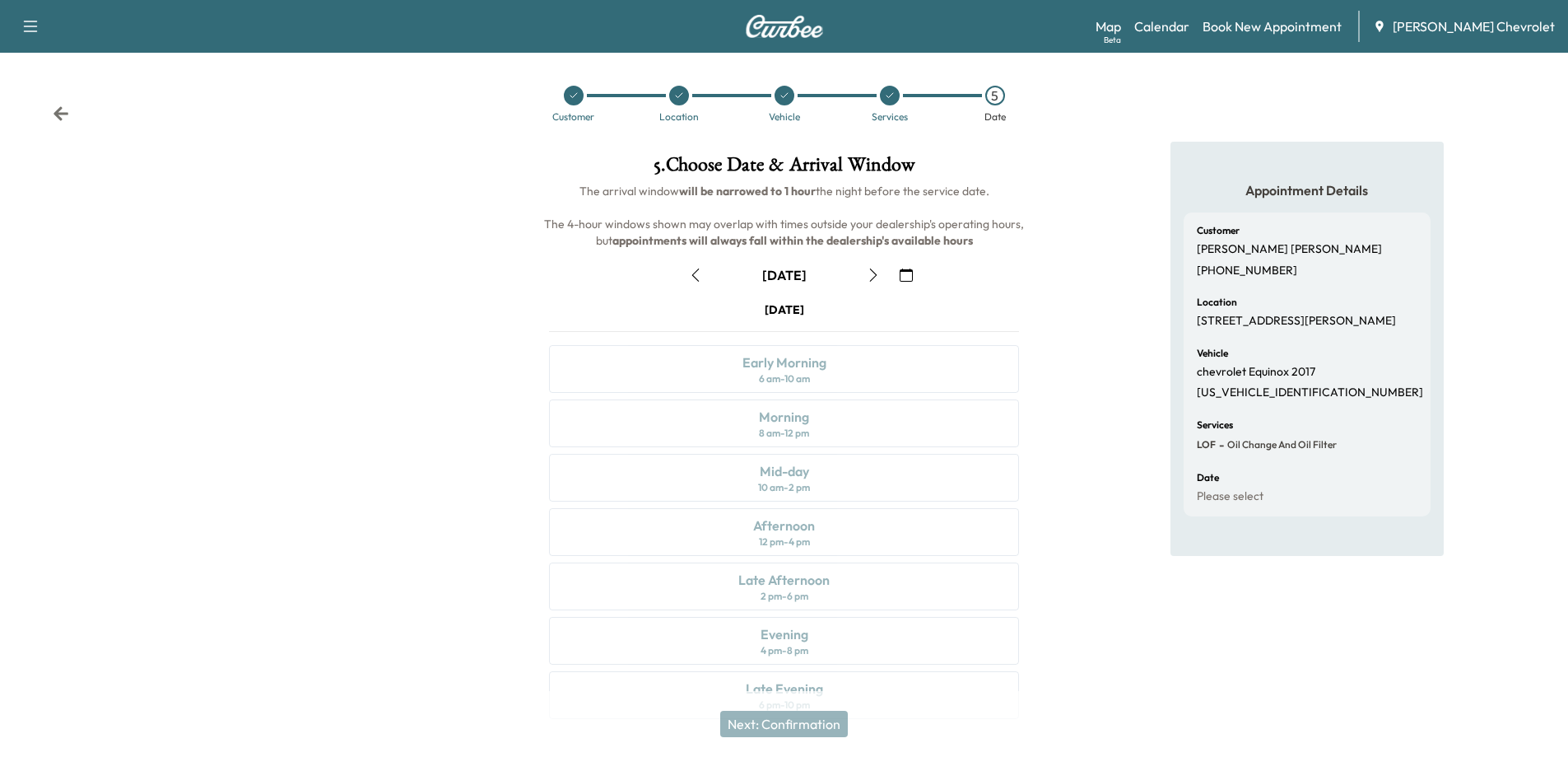
click at [868, 276] on icon "button" at bounding box center [873, 275] width 14 height 14
click at [786, 488] on div "10 am - 2 pm" at bounding box center [783, 487] width 52 height 14
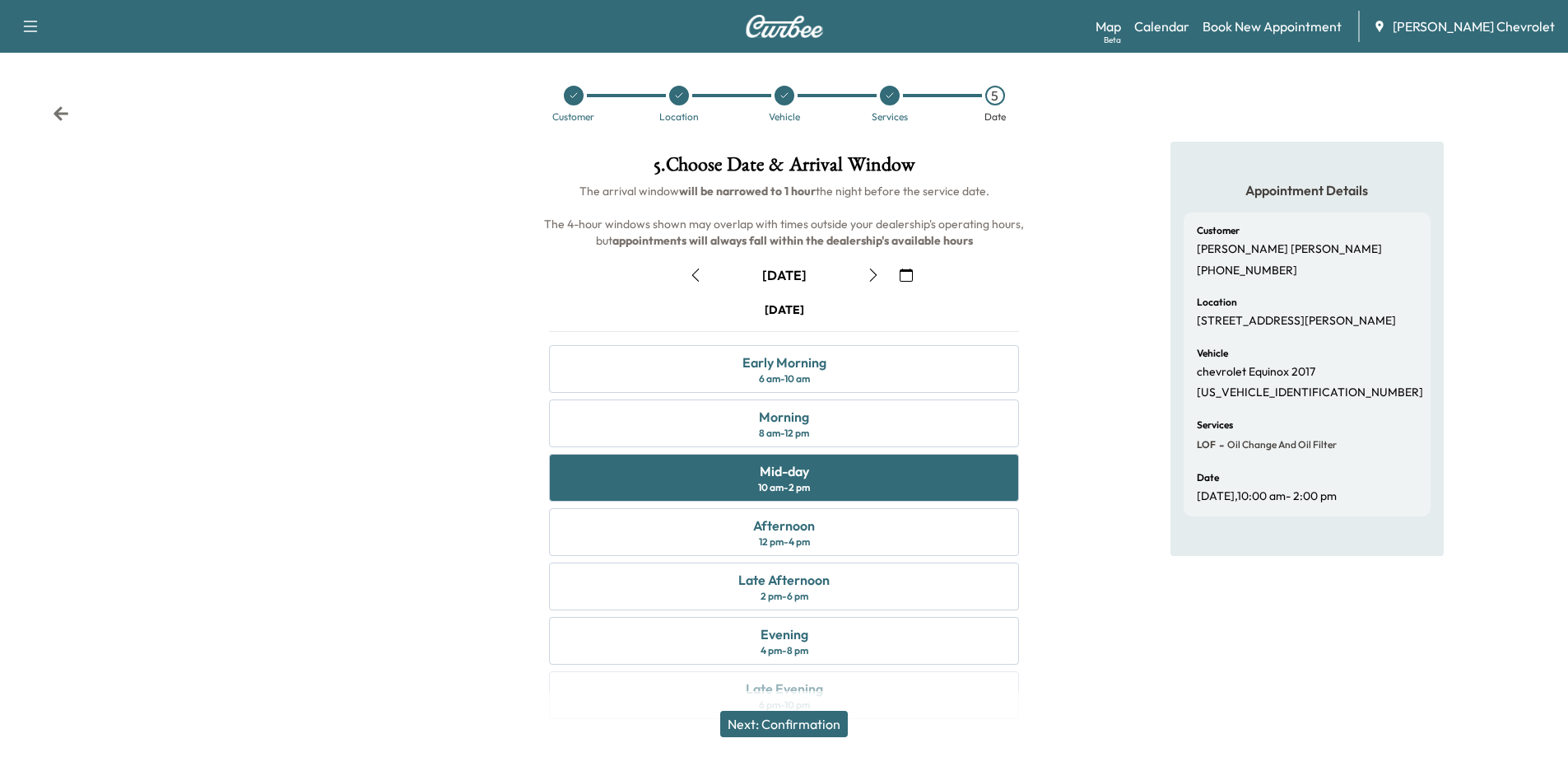
click at [835, 721] on button "Next: Confirmation" at bounding box center [784, 723] width 127 height 26
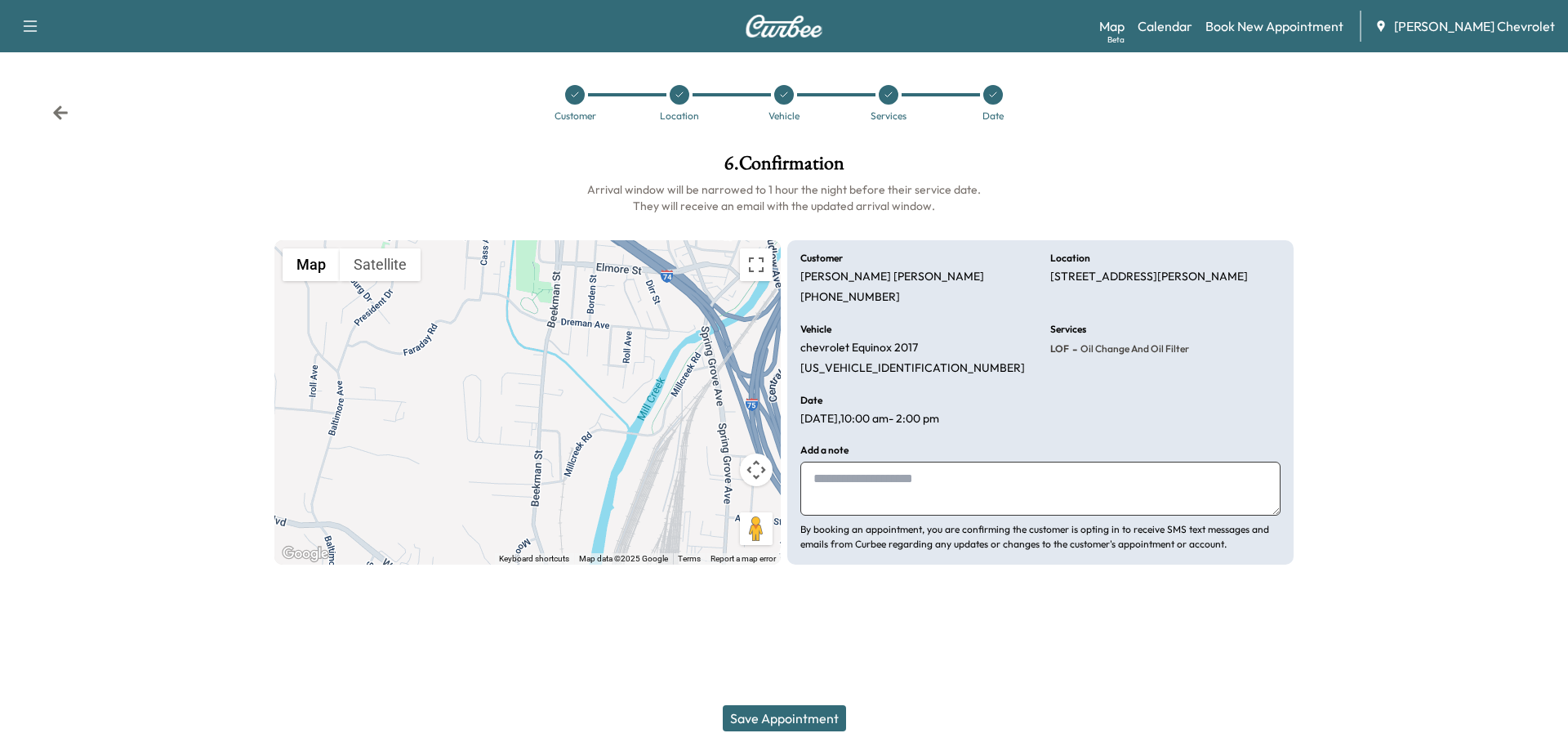
click at [810, 714] on button "Save Appointment" at bounding box center [784, 717] width 124 height 26
